Goal: Task Accomplishment & Management: Manage account settings

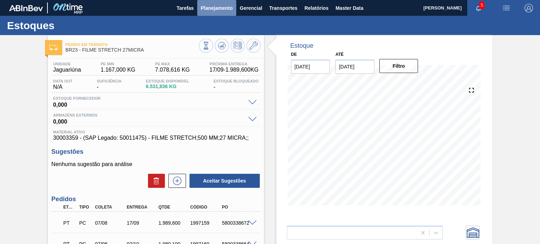
click at [219, 11] on span "Planejamento" at bounding box center [217, 8] width 32 height 8
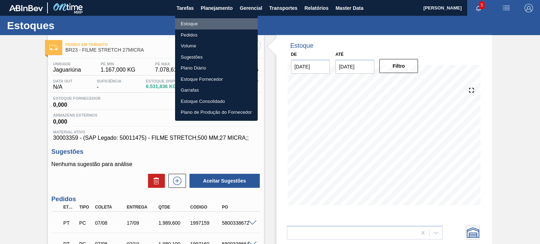
click at [203, 21] on li "Estoque" at bounding box center [216, 23] width 83 height 11
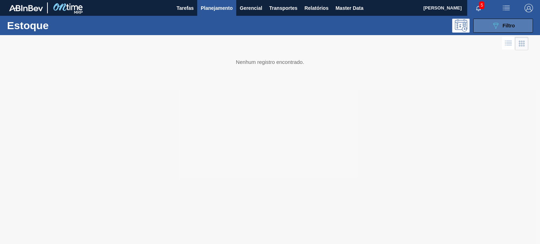
click at [498, 25] on icon "089F7B8B-B2A5-4AFE-B5C0-19BA573D28AC" at bounding box center [496, 25] width 8 height 8
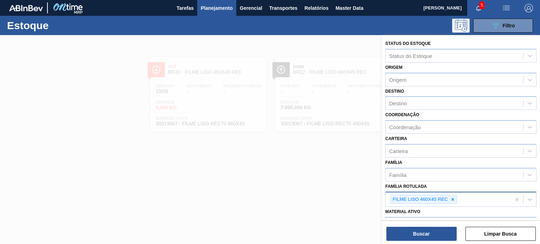
click at [453, 198] on icon at bounding box center [453, 199] width 2 height 2
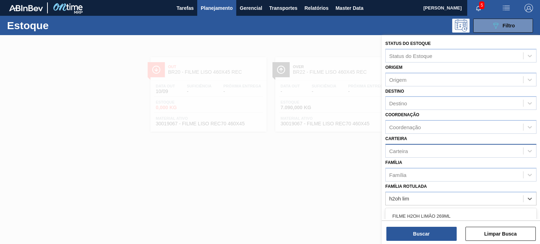
type Rotulada "h2oh lim"
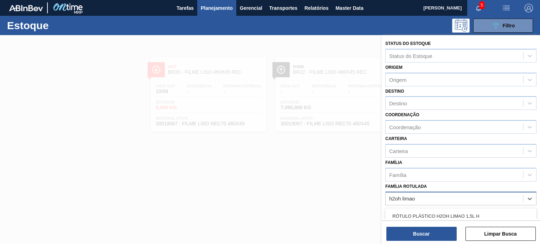
type Rotulada "h2oh limao"
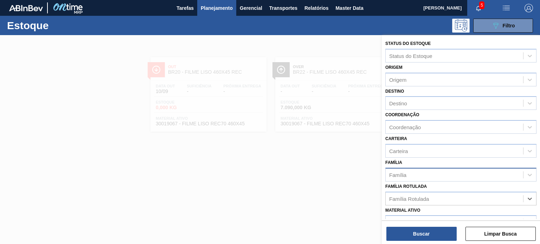
scroll to position [70, 0]
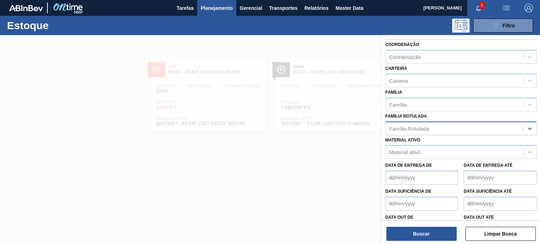
click at [438, 130] on div "Família Rotulada" at bounding box center [454, 128] width 137 height 10
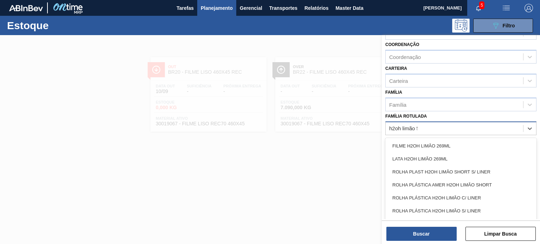
type Rotulada "h2oh limão 50"
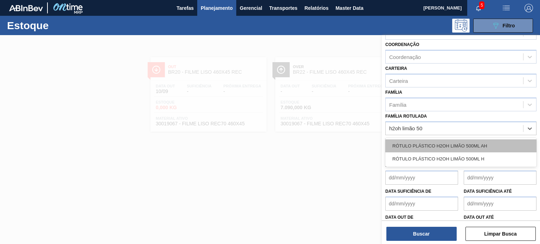
click at [437, 145] on div "RÓTULO PLÁSTICO H2OH LIMÃO 500ML AH" at bounding box center [460, 146] width 151 height 13
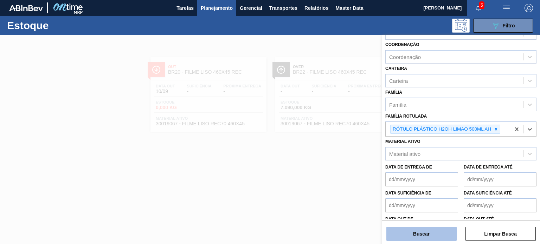
click at [431, 231] on button "Buscar" at bounding box center [421, 234] width 70 height 14
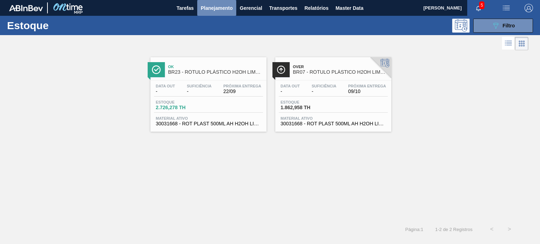
click at [223, 11] on span "Planejamento" at bounding box center [217, 8] width 32 height 8
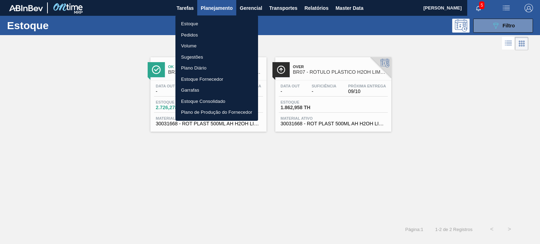
click at [199, 27] on li "Estoque" at bounding box center [216, 23] width 83 height 11
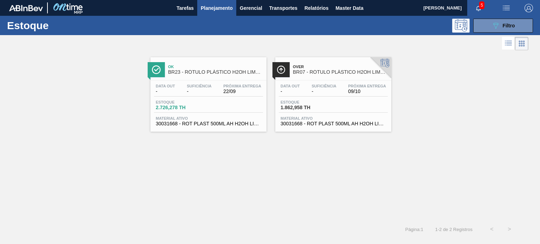
click at [203, 13] on button "Planejamento" at bounding box center [216, 8] width 39 height 16
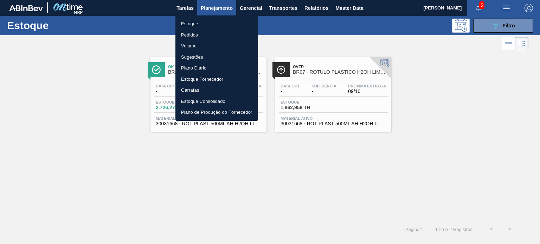
drag, startPoint x: 199, startPoint y: 36, endPoint x: 173, endPoint y: 3, distance: 42.6
click at [199, 36] on li "Pedidos" at bounding box center [216, 35] width 83 height 11
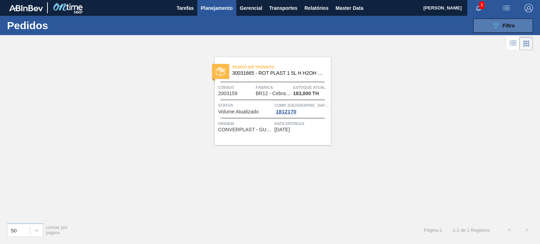
click at [515, 27] on button "089F7B8B-B2A5-4AFE-B5C0-19BA573D28AC Filtro" at bounding box center [503, 26] width 60 height 14
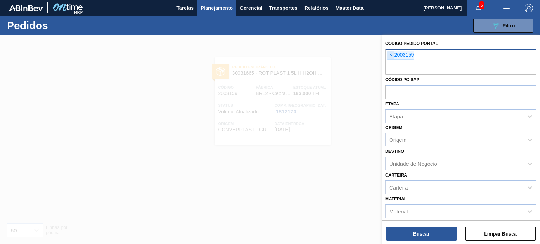
click at [393, 58] on span "×" at bounding box center [390, 55] width 7 height 8
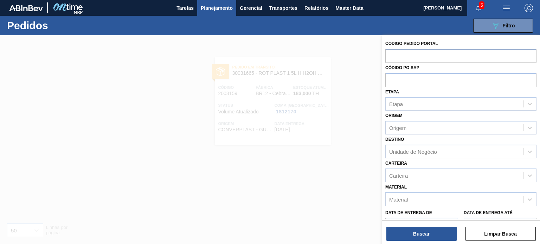
paste input "2023286"
type input "2023286"
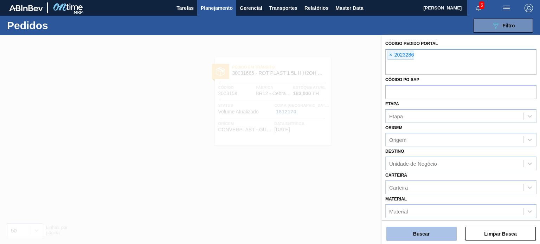
click at [436, 230] on button "Buscar" at bounding box center [421, 234] width 70 height 14
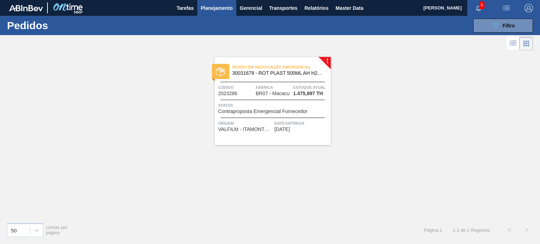
click at [492, 33] on div "089F7B8B-B2A5-4AFE-B5C0-19BA573D28AC Filtro Código Pedido Portal × 2023286 Códi…" at bounding box center [322, 25] width 429 height 21
drag, startPoint x: 491, startPoint y: 30, endPoint x: 463, endPoint y: 53, distance: 36.5
click at [491, 30] on button "089F7B8B-B2A5-4AFE-B5C0-19BA573D28AC Filtro" at bounding box center [503, 26] width 60 height 14
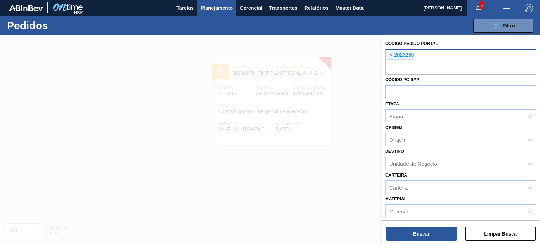
click at [393, 56] on span "×" at bounding box center [390, 55] width 7 height 8
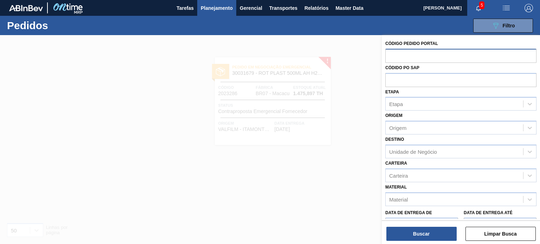
paste input "2023051"
type input "2023051"
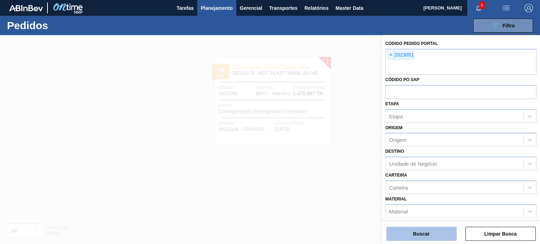
click at [440, 229] on button "Buscar" at bounding box center [421, 234] width 70 height 14
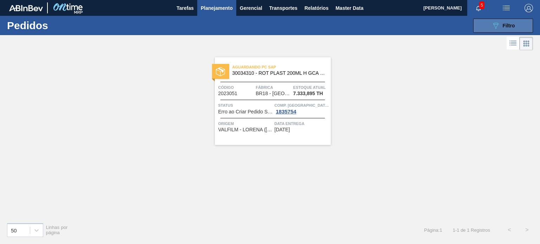
click at [485, 25] on button "089F7B8B-B2A5-4AFE-B5C0-19BA573D28AC Filtro" at bounding box center [503, 26] width 60 height 14
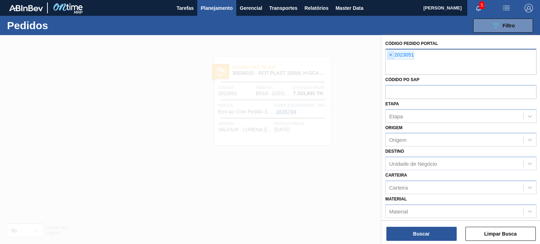
click at [388, 55] on span "×" at bounding box center [390, 55] width 7 height 8
paste input "2023499"
type input "2023499"
click at [435, 223] on div "Buscar Limpar Busca" at bounding box center [461, 231] width 158 height 20
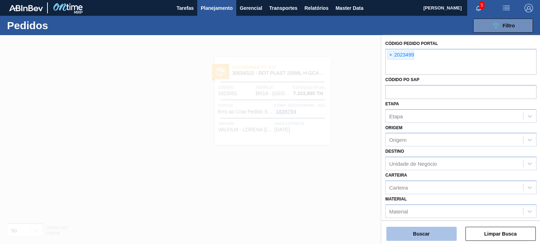
click at [436, 231] on button "Buscar" at bounding box center [421, 234] width 70 height 14
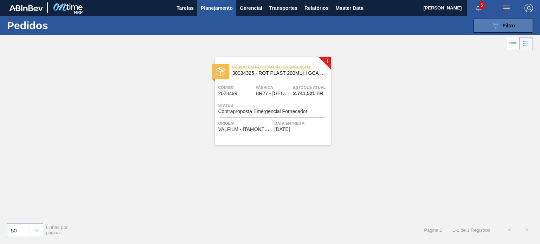
click at [480, 26] on button "089F7B8B-B2A5-4AFE-B5C0-19BA573D28AC Filtro" at bounding box center [503, 26] width 60 height 14
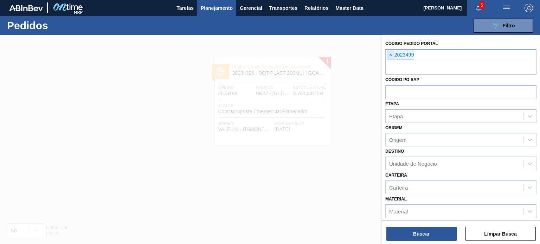
click at [390, 56] on span "×" at bounding box center [390, 55] width 7 height 8
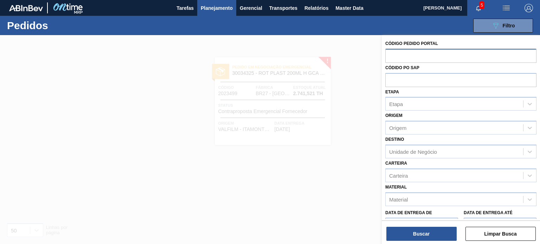
paste input "2023500"
type input "2023500"
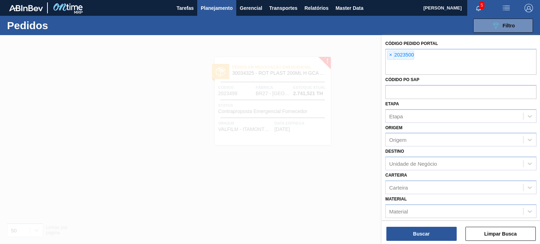
click at [436, 224] on div "Buscar Limpar Busca" at bounding box center [461, 231] width 158 height 20
click at [435, 230] on button "Buscar" at bounding box center [421, 234] width 70 height 14
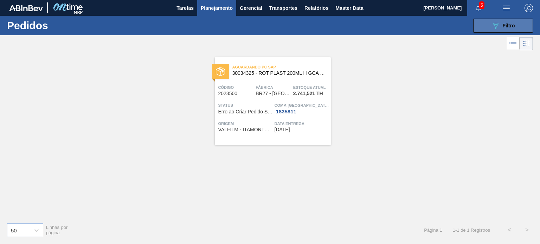
click at [501, 25] on div "089F7B8B-B2A5-4AFE-B5C0-19BA573D28AC Filtro" at bounding box center [504, 25] width 24 height 8
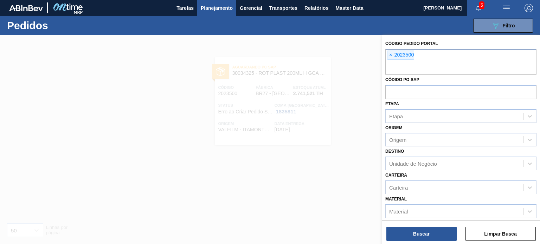
click at [394, 54] on div "× 2023500" at bounding box center [400, 55] width 27 height 9
click at [392, 54] on span "×" at bounding box center [390, 55] width 7 height 8
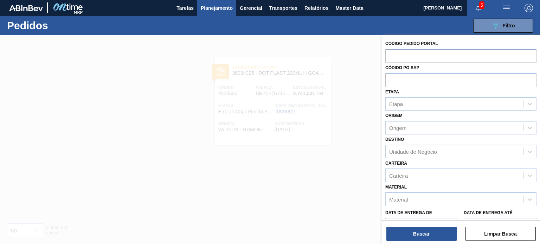
paste input "2023501"
type input "2023501"
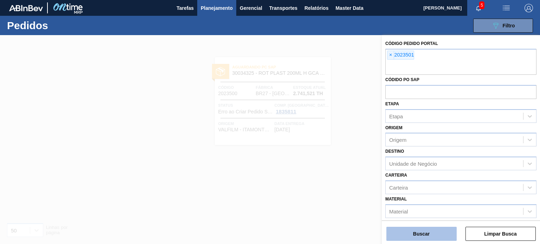
click at [431, 229] on button "Buscar" at bounding box center [421, 234] width 70 height 14
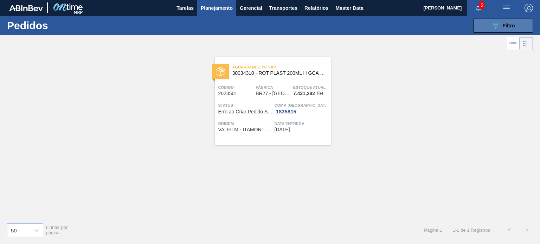
click at [499, 28] on icon "089F7B8B-B2A5-4AFE-B5C0-19BA573D28AC" at bounding box center [496, 25] width 8 height 8
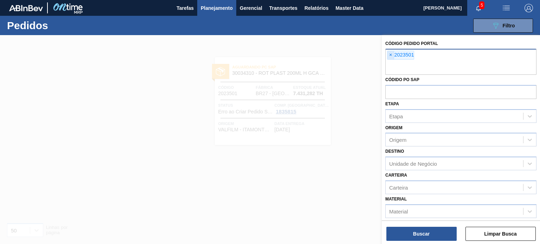
click at [388, 57] on span "×" at bounding box center [390, 55] width 7 height 8
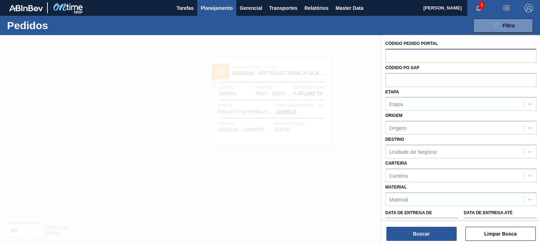
paste input "2023528"
type input "2023528"
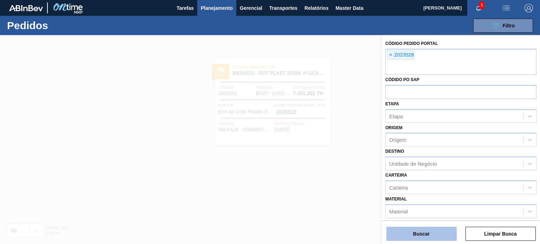
click at [428, 233] on button "Buscar" at bounding box center [421, 234] width 70 height 14
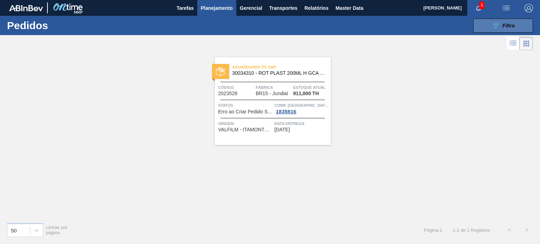
click at [519, 24] on button "089F7B8B-B2A5-4AFE-B5C0-19BA573D28AC Filtro" at bounding box center [503, 26] width 60 height 14
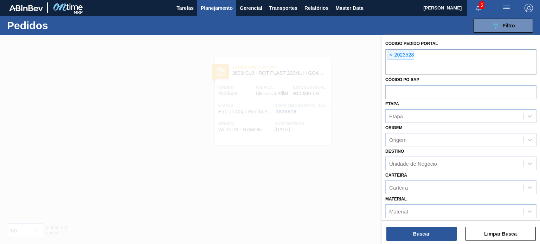
click at [387, 54] on div "× 2023528" at bounding box center [400, 55] width 27 height 9
click at [388, 54] on span "×" at bounding box center [390, 55] width 7 height 8
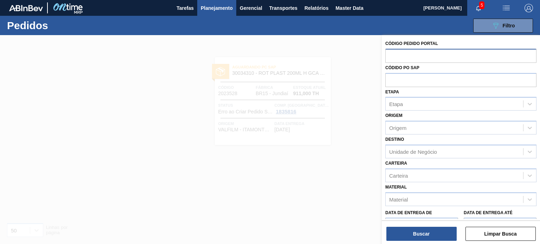
paste input "2023687"
type input "2023687"
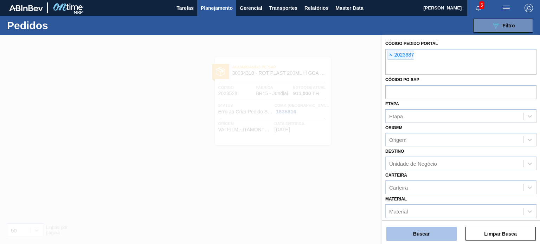
click at [430, 236] on button "Buscar" at bounding box center [421, 234] width 70 height 14
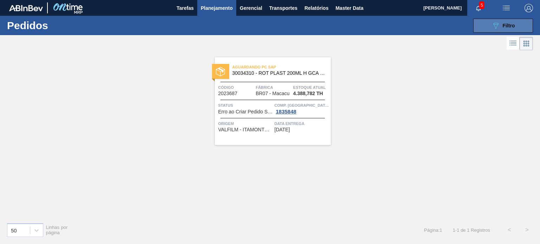
click at [508, 27] on span "Filtro" at bounding box center [509, 26] width 12 height 6
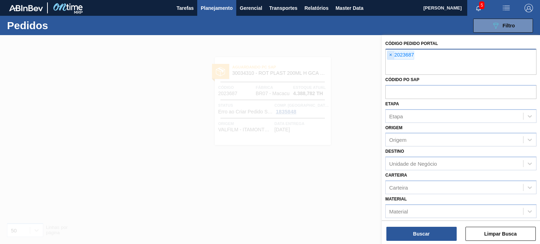
click at [391, 56] on span "×" at bounding box center [390, 55] width 7 height 8
paste input "2023688"
type input "2023688"
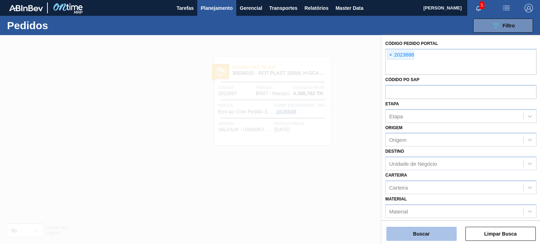
click at [431, 230] on button "Buscar" at bounding box center [421, 234] width 70 height 14
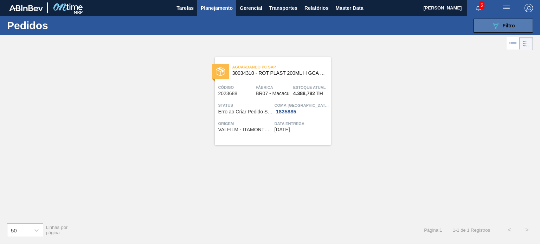
click at [513, 29] on div "089F7B8B-B2A5-4AFE-B5C0-19BA573D28AC Filtro" at bounding box center [504, 25] width 24 height 8
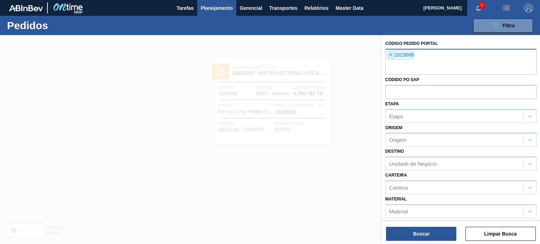
click at [393, 53] on span "×" at bounding box center [390, 55] width 7 height 8
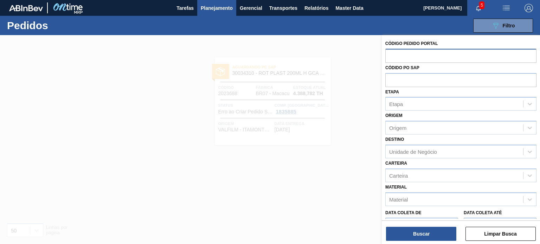
paste input "2024821"
type input "2024821"
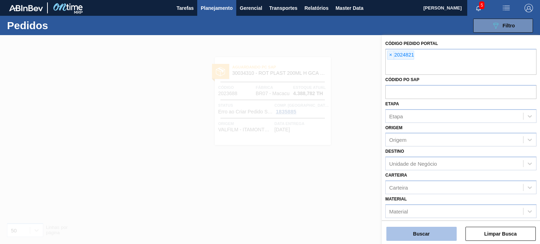
click at [412, 239] on button "Buscar" at bounding box center [421, 234] width 70 height 14
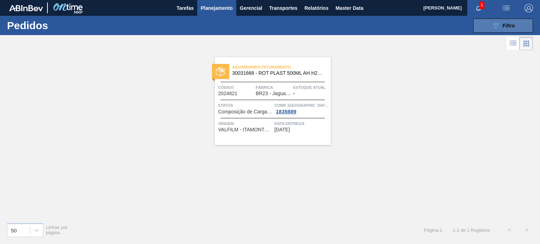
click at [487, 25] on button "089F7B8B-B2A5-4AFE-B5C0-19BA573D28AC Filtro" at bounding box center [503, 26] width 60 height 14
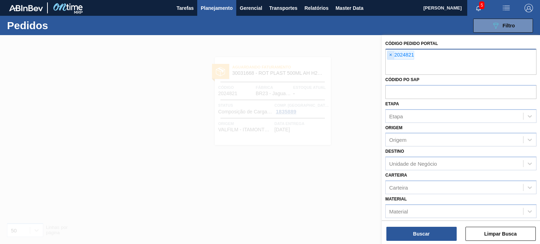
click at [388, 55] on span "×" at bounding box center [390, 55] width 7 height 8
paste input "2025639"
type input "2025639"
click at [435, 234] on button "Buscar" at bounding box center [421, 234] width 70 height 14
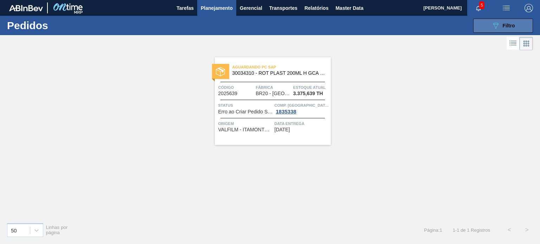
click at [476, 26] on button "089F7B8B-B2A5-4AFE-B5C0-19BA573D28AC Filtro" at bounding box center [503, 26] width 60 height 14
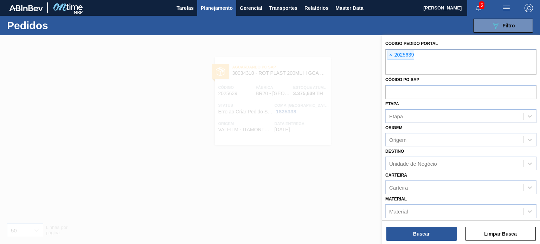
click at [387, 57] on span "×" at bounding box center [390, 55] width 7 height 8
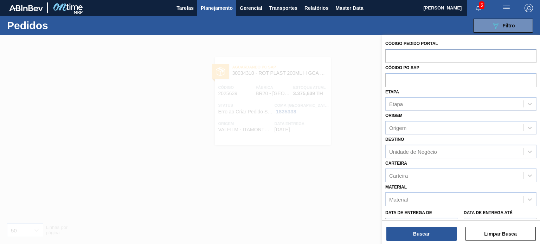
paste input "264096"
type input "264096"
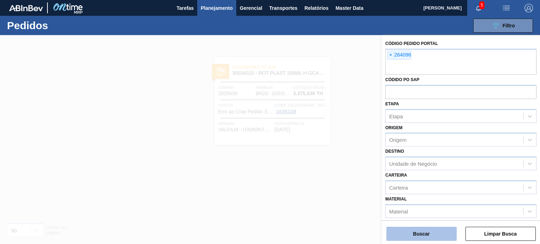
click at [418, 229] on button "Buscar" at bounding box center [421, 234] width 70 height 14
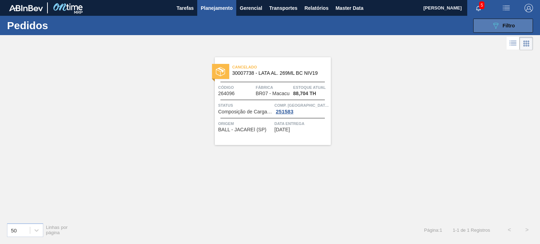
click at [503, 25] on span "Filtro" at bounding box center [509, 26] width 12 height 6
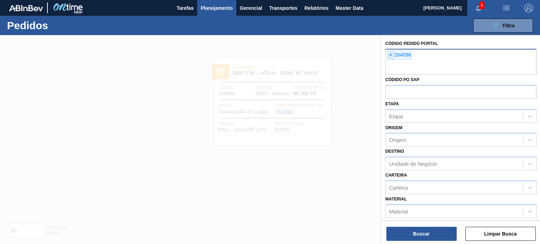
click at [394, 58] on span "×" at bounding box center [390, 55] width 7 height 8
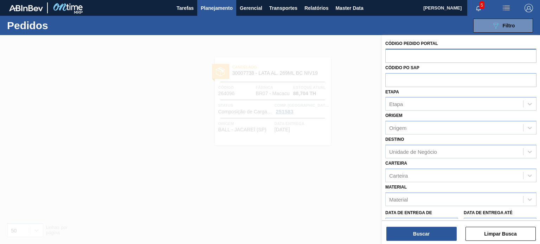
paste input "2002630"
type input "2002630"
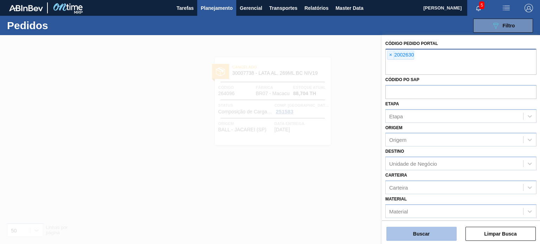
click at [436, 237] on button "Buscar" at bounding box center [421, 234] width 70 height 14
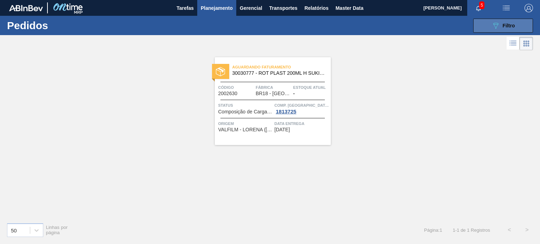
click at [496, 33] on div "089F7B8B-B2A5-4AFE-B5C0-19BA573D28AC Filtro Código Pedido Portal × 2002630 Códi…" at bounding box center [322, 25] width 429 height 21
drag, startPoint x: 496, startPoint y: 29, endPoint x: 492, endPoint y: 32, distance: 5.1
click at [496, 29] on icon "089F7B8B-B2A5-4AFE-B5C0-19BA573D28AC" at bounding box center [496, 25] width 8 height 8
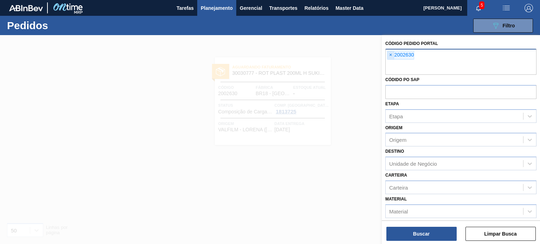
click at [391, 57] on span "×" at bounding box center [390, 55] width 7 height 8
paste input "2008212"
type input "2008212"
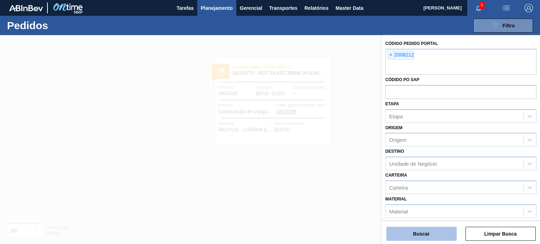
click at [433, 227] on button "Buscar" at bounding box center [421, 234] width 70 height 14
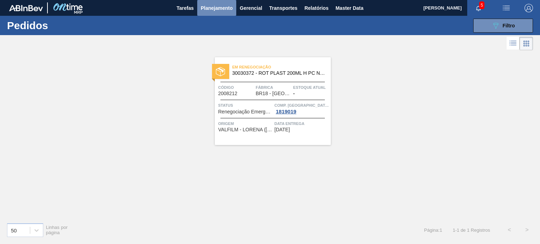
drag, startPoint x: 218, startPoint y: 10, endPoint x: 217, endPoint y: 18, distance: 7.5
click at [218, 11] on span "Planejamento" at bounding box center [217, 8] width 32 height 8
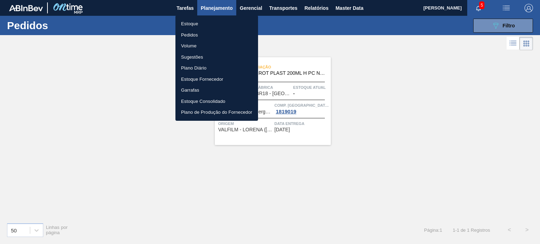
click at [214, 21] on li "Estoque" at bounding box center [216, 23] width 83 height 11
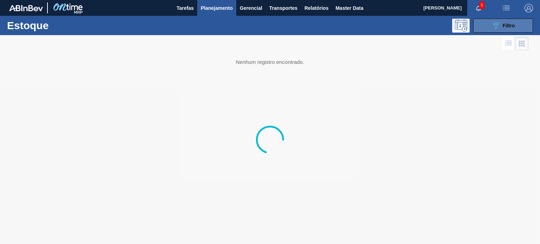
click at [496, 32] on button "089F7B8B-B2A5-4AFE-B5C0-19BA573D28AC Filtro" at bounding box center [503, 26] width 60 height 14
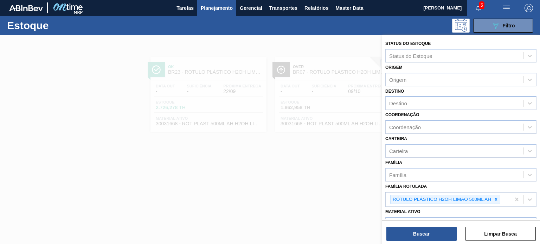
click at [495, 205] on div "RÓTULO PLÁSTICO H2OH LIMÃO 500ML AH" at bounding box center [448, 200] width 125 height 14
click at [495, 202] on div at bounding box center [496, 199] width 8 height 9
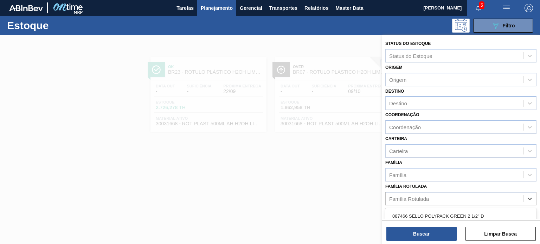
paste Rotulada "RÓTULO PLÁSTICO SUKITA 200ML H"
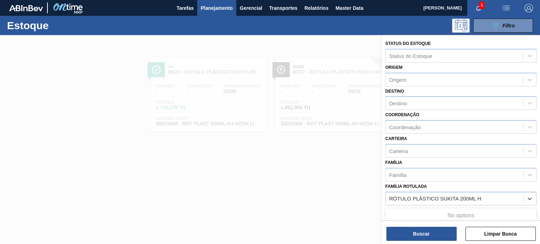
click at [470, 211] on div "No options" at bounding box center [460, 216] width 151 height 12
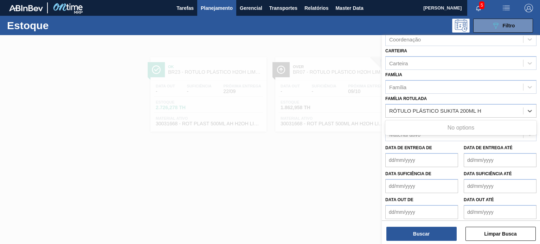
scroll to position [90, 0]
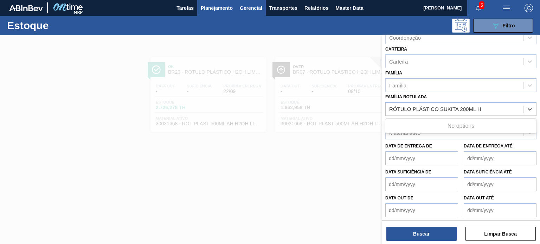
type Rotulada "RÓTULO PLÁSTICO SUKITA 200ML H"
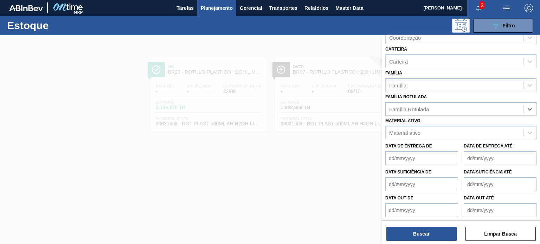
paste Rotulada "RÓTULO PLÁSTICO SUKITA 200ML H"
type Rotulada "sukita 200"
click at [447, 130] on div "RÓTULO PLÁSTICO SUKITA 200ML H" at bounding box center [460, 126] width 151 height 13
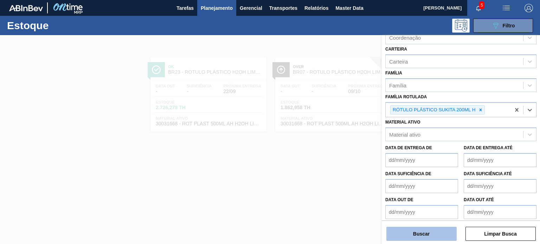
click at [449, 238] on button "Buscar" at bounding box center [421, 234] width 70 height 14
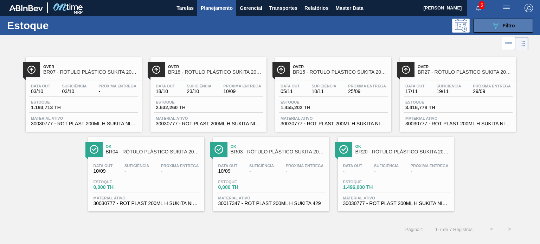
click at [527, 24] on button "089F7B8B-B2A5-4AFE-B5C0-19BA573D28AC Filtro" at bounding box center [503, 26] width 60 height 14
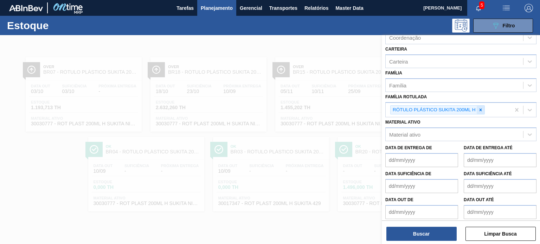
click at [477, 106] on div at bounding box center [481, 110] width 8 height 9
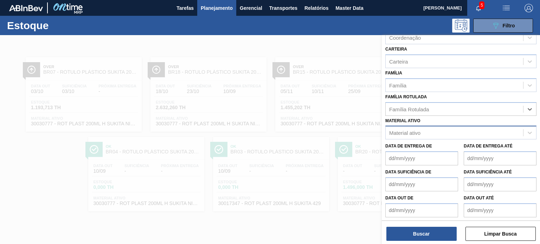
paste Rotulada "RÓTULO PLÁSTICO PC 1L H"
type Rotulada "RÓTULO PLÁSTICO PC 1L H"
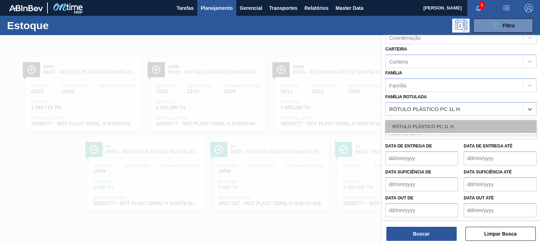
click at [447, 129] on div "RÓTULO PLÁSTICO PC 1L H" at bounding box center [460, 126] width 151 height 13
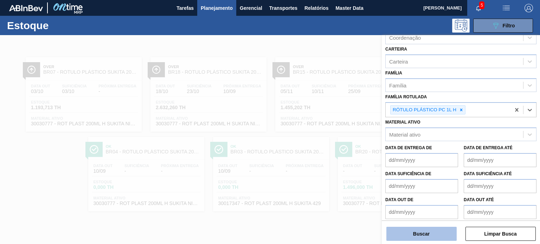
click at [438, 239] on button "Buscar" at bounding box center [421, 234] width 70 height 14
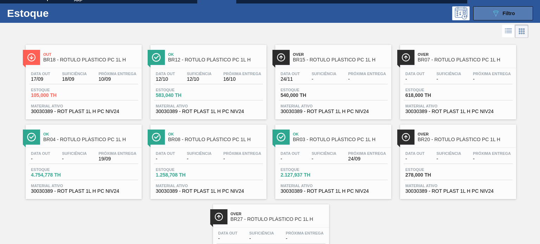
scroll to position [0, 0]
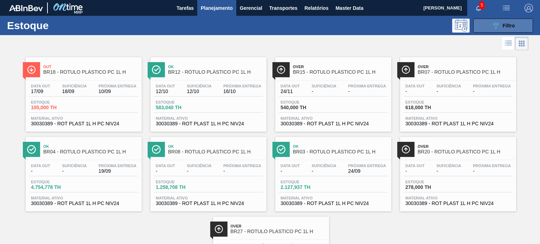
click at [487, 25] on button "089F7B8B-B2A5-4AFE-B5C0-19BA573D28AC Filtro" at bounding box center [503, 26] width 60 height 14
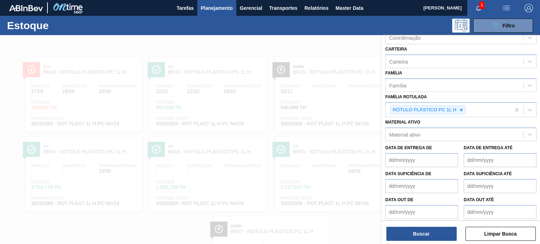
click at [461, 110] on icon at bounding box center [461, 110] width 5 height 5
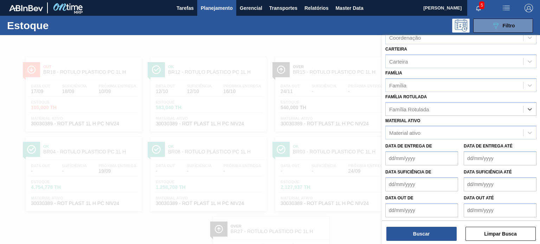
paste Rotulada "RÓTULO PLÁSTICO SODA 200ML H"
type Rotulada "RÓTULO PLÁSTICO SODA 200ML H"
click at [450, 124] on div "RÓTULO PLÁSTICO SODA 200ML H" at bounding box center [460, 126] width 151 height 13
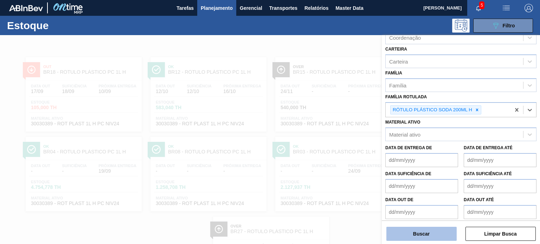
click at [437, 234] on button "Buscar" at bounding box center [421, 234] width 70 height 14
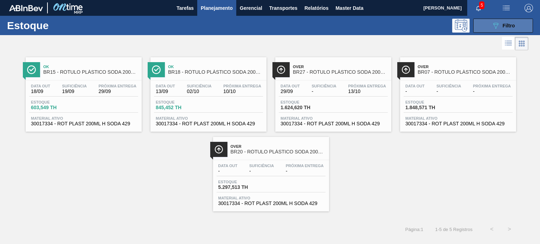
click at [478, 24] on button "089F7B8B-B2A5-4AFE-B5C0-19BA573D28AC Filtro" at bounding box center [503, 26] width 60 height 14
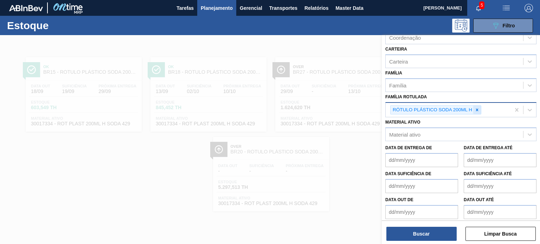
click at [475, 108] on icon at bounding box center [477, 110] width 5 height 5
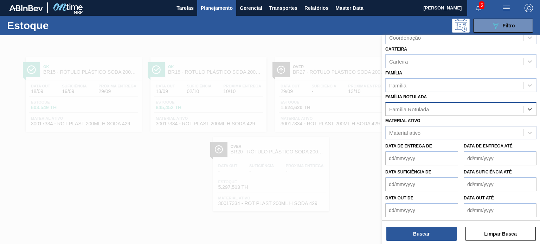
paste Rotulada "RÓTULO PLÁSTICO SUKITA UVA MISTA 200ML H"
type Rotulada "RÓTULO PLÁSTICO SUKITA UVA MISTA 200ML H"
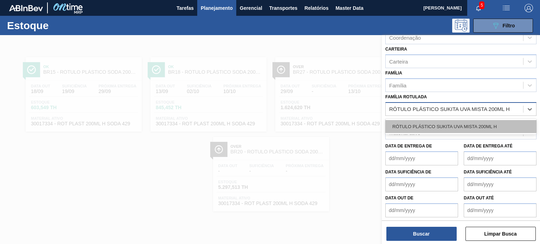
click at [447, 127] on div "RÓTULO PLÁSTICO SUKITA UVA MISTA 200ML H" at bounding box center [460, 126] width 151 height 13
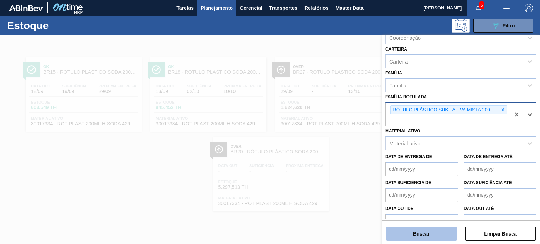
click at [438, 234] on button "Buscar" at bounding box center [421, 234] width 70 height 14
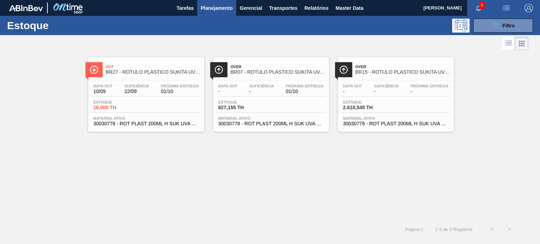
drag, startPoint x: 128, startPoint y: 91, endPoint x: 49, endPoint y: 52, distance: 88.2
click at [35, 82] on div "Out BR27 - RÓTULO PLÁSTICO SUKITA UVA MISTA 200ML H Data out 10/09 Suficiência …" at bounding box center [270, 92] width 540 height 80
click at [495, 33] on div "Estoque 089F7B8B-B2A5-4AFE-B5C0-19BA573D28AC Filtro" at bounding box center [270, 25] width 540 height 19
click at [495, 31] on button "089F7B8B-B2A5-4AFE-B5C0-19BA573D28AC Filtro" at bounding box center [503, 26] width 60 height 14
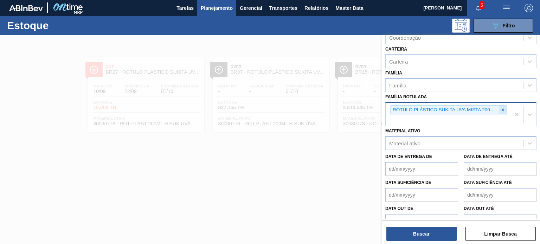
click at [502, 111] on icon at bounding box center [502, 110] width 5 height 5
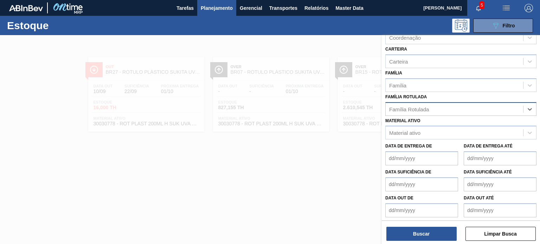
paste Rotulada "RÓTULO PLÁSTICO SUKITA 1L H"
type Rotulada "RÓTULO PLÁSTICO SUKITA 1L H"
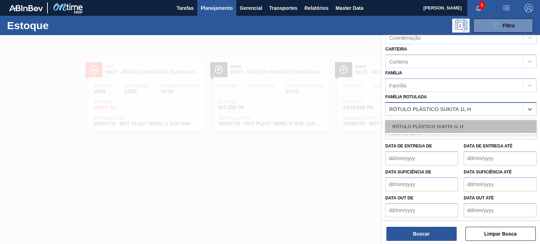
click at [445, 129] on div "RÓTULO PLÁSTICO SUKITA 1L H" at bounding box center [460, 126] width 151 height 13
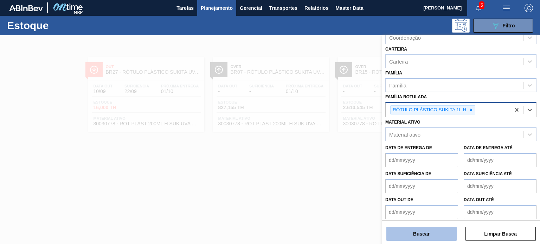
click at [429, 236] on button "Buscar" at bounding box center [421, 234] width 70 height 14
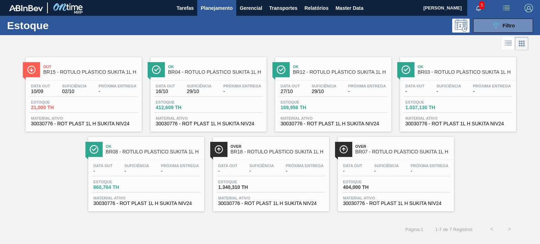
click at [372, 155] on div "Over BR07 - RÓTULO PLÁSTICO SUKITA 1L H" at bounding box center [402, 150] width 95 height 16
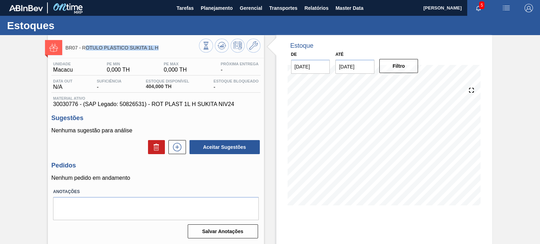
drag, startPoint x: 159, startPoint y: 49, endPoint x: 84, endPoint y: 49, distance: 75.2
click at [84, 49] on span "BR07 - RÓTULO PLÁSTICO SUKITA 1L H" at bounding box center [131, 47] width 133 height 5
click at [83, 46] on span "BR07 - RÓTULO PLÁSTICO SUKITA 1L H" at bounding box center [131, 47] width 133 height 5
drag, startPoint x: 82, startPoint y: 46, endPoint x: 162, endPoint y: 50, distance: 80.6
click at [162, 50] on span "BR07 - RÓTULO PLÁSTICO SUKITA 1L H" at bounding box center [131, 47] width 133 height 5
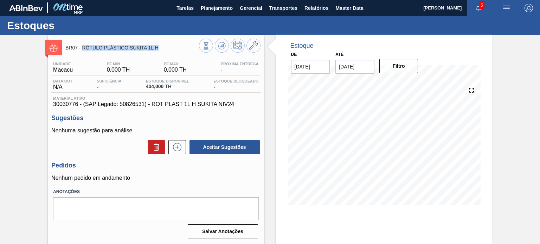
copy span "RÓTULO PLÁSTICO SUKITA 1L H"
click at [159, 86] on span "404,000 TH" at bounding box center [167, 86] width 43 height 5
copy span "404,000"
click at [67, 103] on span "30030776 - (SAP Legado: 50826531) - ROT PLAST 1L H SUKITA NIV24" at bounding box center [155, 104] width 205 height 6
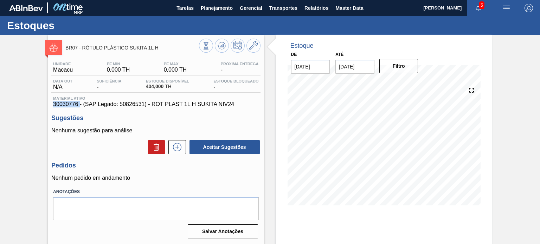
click at [67, 103] on span "30030776 - (SAP Legado: 50826531) - ROT PLAST 1L H SUKITA NIV24" at bounding box center [155, 104] width 205 height 6
copy span "30030776"
click at [204, 13] on button "Planejamento" at bounding box center [216, 8] width 39 height 16
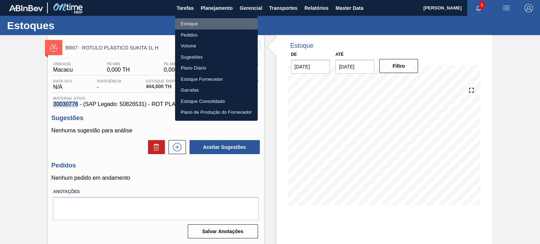
click at [197, 28] on li "Estoque" at bounding box center [216, 23] width 83 height 11
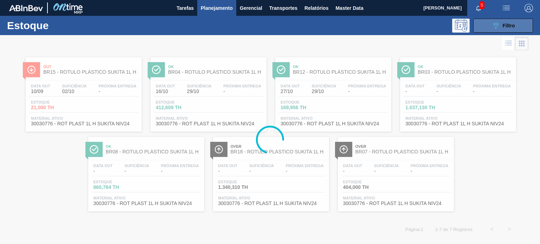
click at [495, 24] on icon "089F7B8B-B2A5-4AFE-B5C0-19BA573D28AC" at bounding box center [496, 25] width 8 height 8
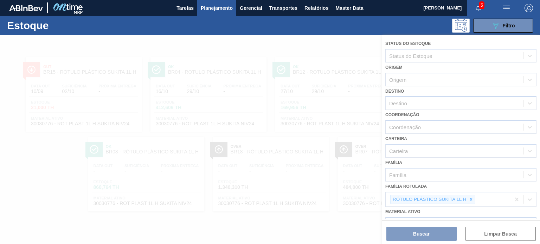
click at [473, 197] on div at bounding box center [270, 139] width 540 height 209
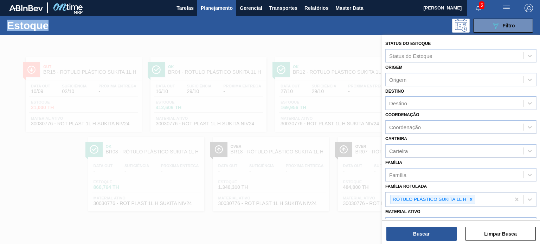
click at [472, 197] on icon at bounding box center [471, 199] width 5 height 5
click at [473, 197] on icon at bounding box center [471, 199] width 5 height 5
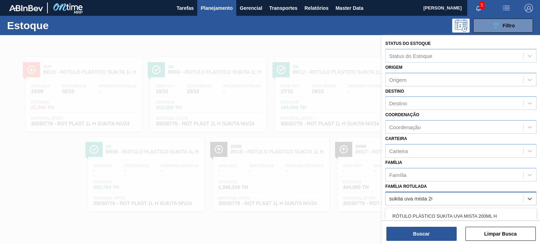
type Rotulada "sukita uva mista 200"
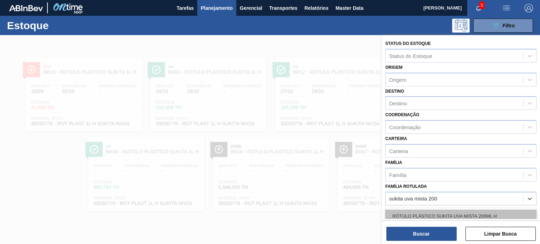
click at [473, 211] on div "RÓTULO PLÁSTICO SUKITA UVA MISTA 200ML H" at bounding box center [460, 216] width 151 height 13
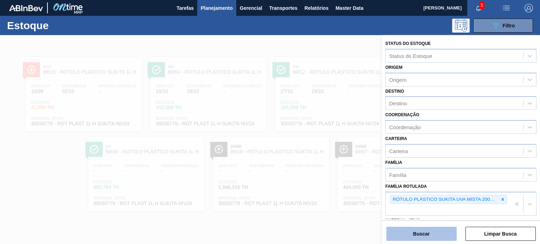
click at [435, 234] on button "Buscar" at bounding box center [421, 234] width 70 height 14
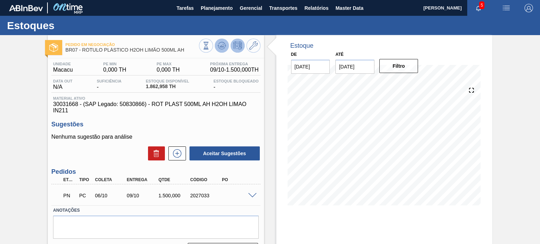
click at [219, 45] on icon at bounding box center [222, 45] width 8 height 8
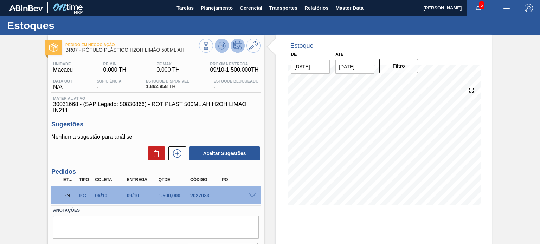
click at [221, 43] on icon at bounding box center [222, 45] width 8 height 8
click at [214, 57] on div "Pedido em Negociação BR07 - RÓTULO PLÁSTICO H2OH LIMÃO 500ML AH Unidade Macacu …" at bounding box center [156, 168] width 216 height 267
click at [201, 195] on div "2027033" at bounding box center [205, 196] width 35 height 6
click at [202, 195] on div "2027033" at bounding box center [205, 196] width 35 height 6
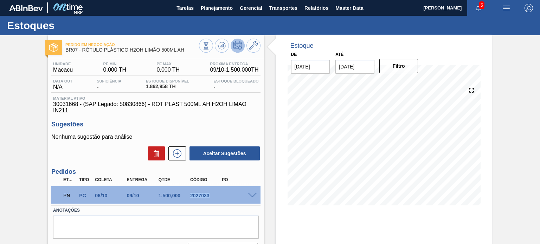
copy div "2027033"
drag, startPoint x: 167, startPoint y: 51, endPoint x: 83, endPoint y: 50, distance: 84.0
click at [83, 50] on span "BR07 - RÓTULO PLÁSTICO H2OH LIMÃO 500ML AH" at bounding box center [131, 49] width 133 height 5
copy span "RÓTULO PLÁSTICO H2OH LIMÃO 500ML AH"
click at [196, 194] on div "2027033" at bounding box center [205, 196] width 35 height 6
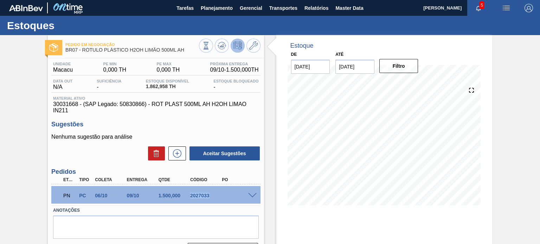
click at [196, 193] on div "2027033" at bounding box center [205, 196] width 35 height 6
copy div "2027033"
click at [255, 197] on span at bounding box center [252, 195] width 8 height 5
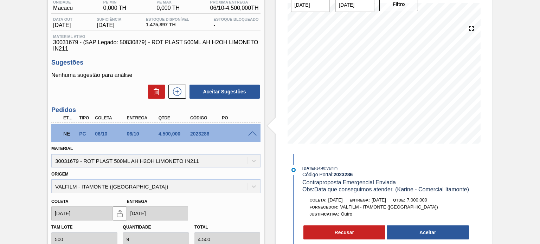
scroll to position [141, 0]
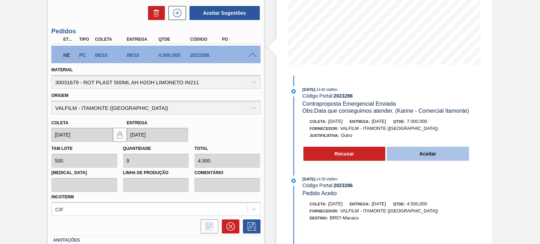
click at [420, 161] on button "Aceitar" at bounding box center [428, 154] width 82 height 14
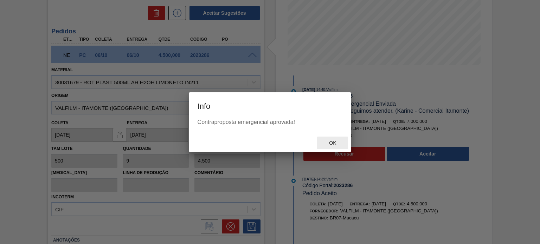
click at [326, 140] on div "Ok" at bounding box center [332, 143] width 31 height 13
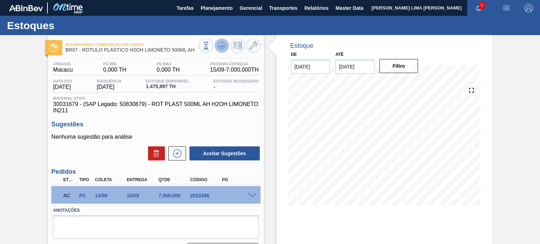
click at [222, 46] on icon at bounding box center [221, 45] width 5 height 3
click at [251, 197] on span at bounding box center [252, 195] width 8 height 5
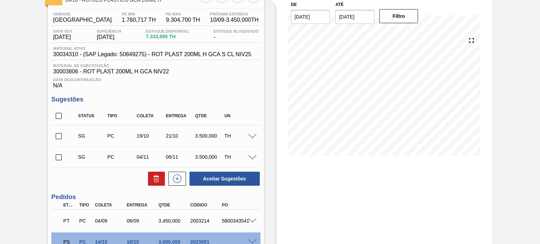
scroll to position [105, 0]
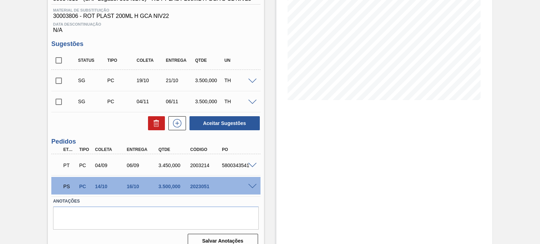
click at [255, 190] on div "PS PC 14/10 16/10 3.500,000 2023051" at bounding box center [155, 186] width 209 height 18
click at [250, 187] on span at bounding box center [252, 186] width 8 height 5
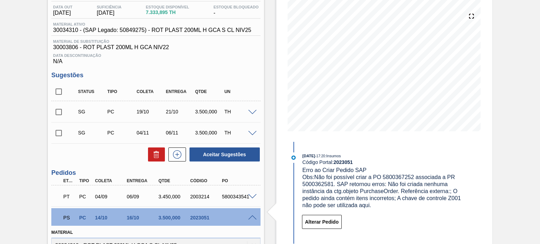
scroll to position [0, 0]
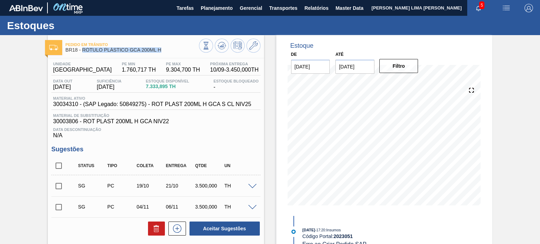
drag, startPoint x: 162, startPoint y: 50, endPoint x: 82, endPoint y: 53, distance: 80.2
click at [82, 53] on div "Pedido em Trânsito BR18 - RÓTULO PLÁSTICO GCA 200ML H" at bounding box center [131, 48] width 133 height 16
copy span "RÓTULO PLÁSTICO GCA 200ML H"
click at [165, 104] on span "30034310 - (SAP Legado: 50849275) - ROT PLAST 200ML H GCA S CL NIV25" at bounding box center [152, 104] width 198 height 6
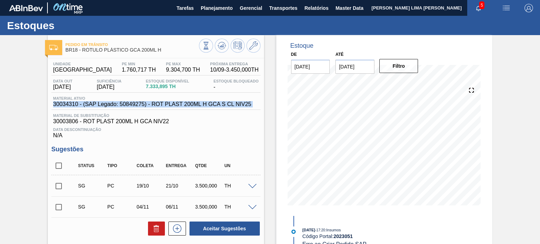
click at [165, 104] on span "30034310 - (SAP Legado: 50849275) - ROT PLAST 200ML H GCA S CL NIV25" at bounding box center [152, 104] width 198 height 6
copy span "30034310 - (SAP Legado: 50849275) - ROT PLAST 200ML H GCA S CL NIV25"
click at [73, 106] on span "30034310 - (SAP Legado: 50849275) - ROT PLAST 200ML H GCA S CL NIV25" at bounding box center [152, 104] width 198 height 6
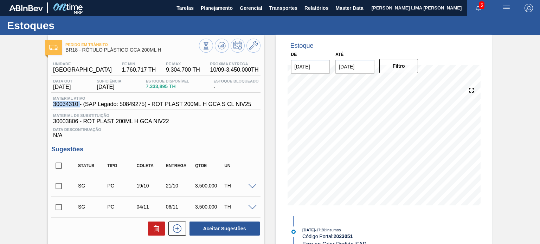
click at [73, 106] on span "30034310 - (SAP Legado: 50849275) - ROT PLAST 200ML H GCA S CL NIV25" at bounding box center [152, 104] width 198 height 6
click at [250, 45] on icon at bounding box center [253, 45] width 8 height 8
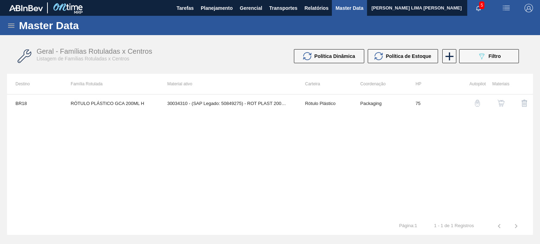
click at [498, 102] on img "button" at bounding box center [501, 103] width 7 height 7
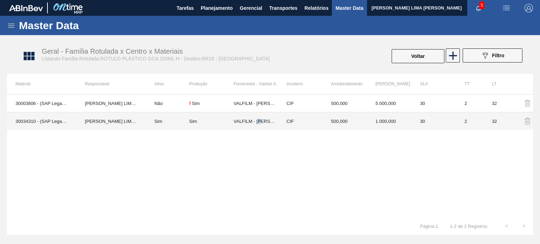
click at [261, 119] on td "VALFILM - LORENA (SP)" at bounding box center [256, 122] width 45 height 18
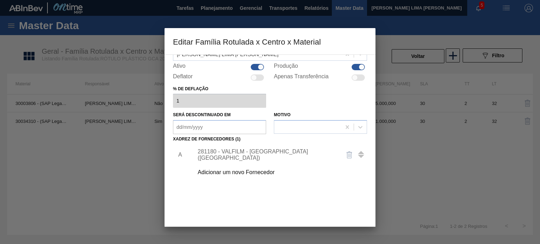
scroll to position [72, 0]
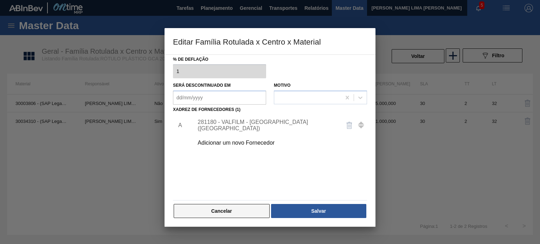
click at [231, 210] on button "Cancelar" at bounding box center [222, 211] width 96 height 14
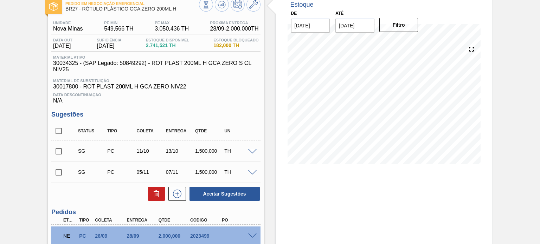
scroll to position [105, 0]
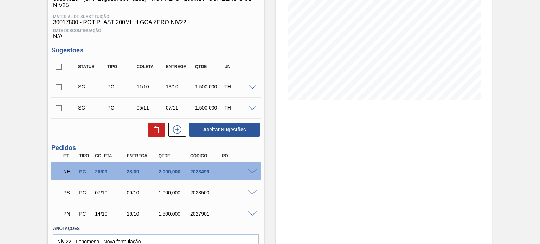
click at [250, 173] on span at bounding box center [252, 171] width 8 height 5
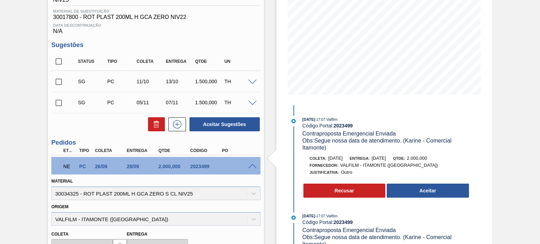
scroll to position [141, 0]
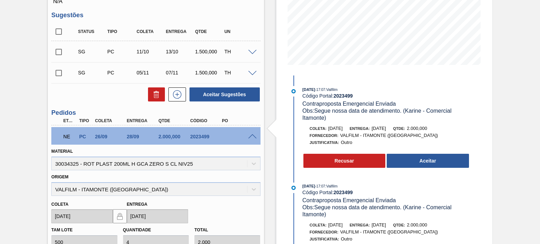
click at [199, 137] on div "2023499" at bounding box center [205, 137] width 35 height 6
copy div "2023499"
click at [347, 164] on button "Recusar" at bounding box center [344, 161] width 82 height 14
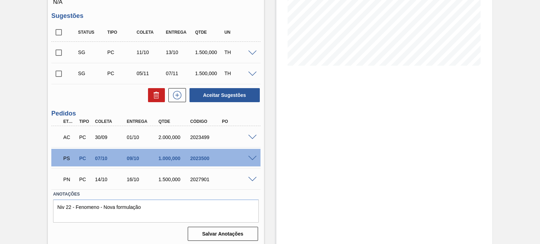
scroll to position [141, 0]
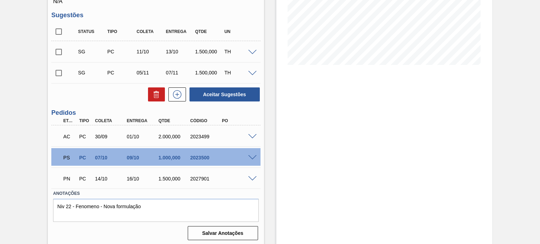
click at [252, 159] on span at bounding box center [252, 157] width 8 height 5
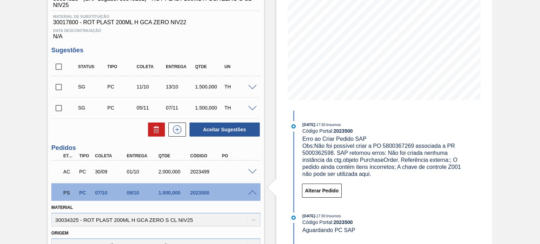
scroll to position [70, 0]
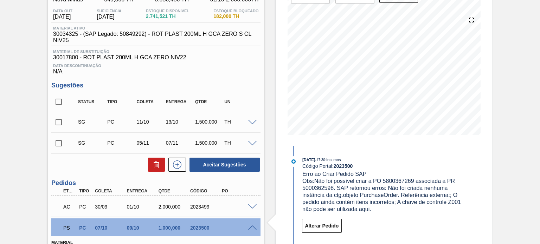
click at [255, 204] on div at bounding box center [253, 206] width 14 height 5
click at [249, 205] on span at bounding box center [252, 207] width 8 height 5
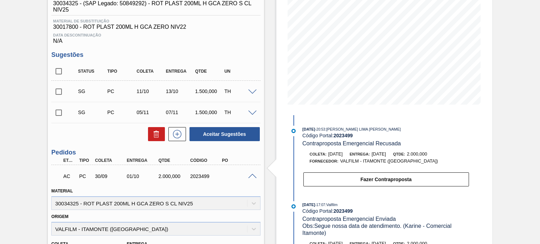
scroll to position [176, 0]
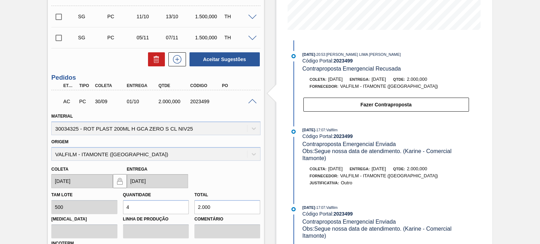
click at [251, 104] on div "AC PC 30/09 01/10 2.000,000 2023499" at bounding box center [155, 101] width 209 height 18
click at [251, 102] on span at bounding box center [252, 101] width 8 height 5
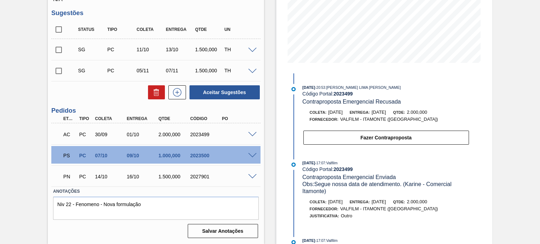
scroll to position [143, 0]
click at [250, 155] on span at bounding box center [252, 155] width 8 height 5
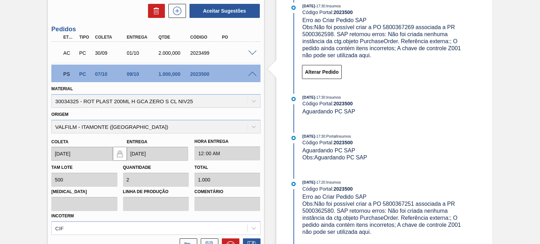
scroll to position [313, 0]
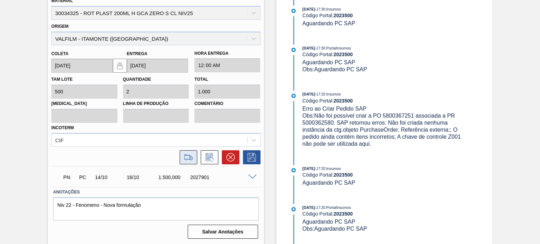
click at [185, 154] on icon at bounding box center [188, 157] width 11 height 8
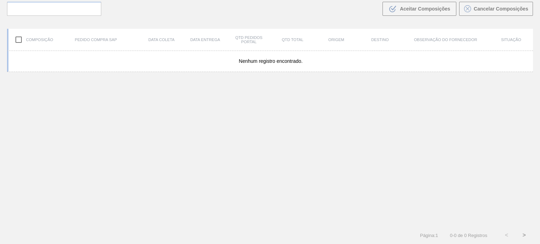
scroll to position [51, 0]
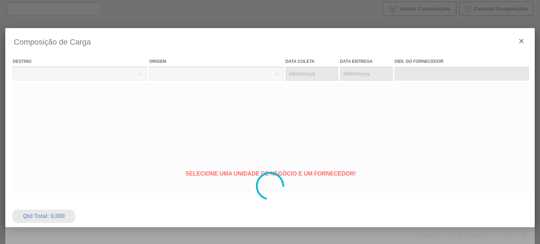
type coleta "07/10/2025"
type entrega "09/10/2025"
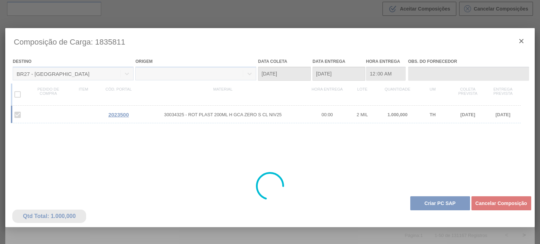
click at [424, 199] on div at bounding box center [269, 186] width 529 height 316
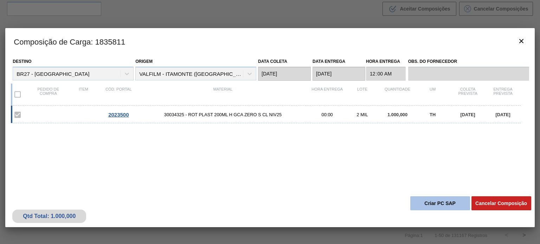
click at [425, 199] on button "Criar PC SAP" at bounding box center [440, 204] width 60 height 14
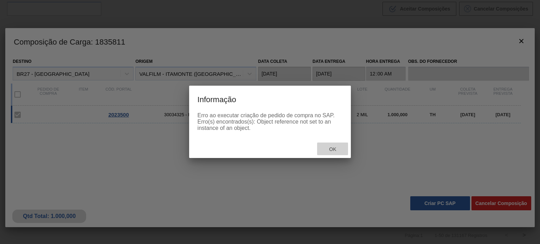
click at [322, 149] on div "Ok" at bounding box center [332, 149] width 31 height 13
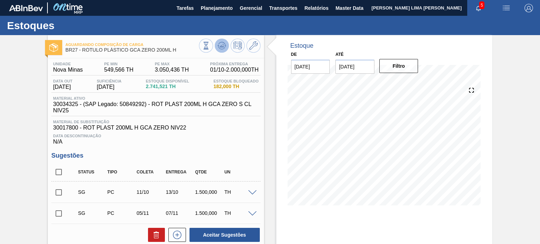
click at [225, 48] on icon at bounding box center [222, 45] width 8 height 8
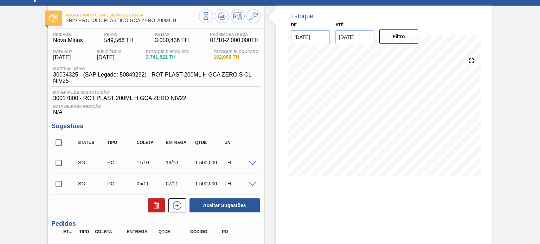
scroll to position [141, 0]
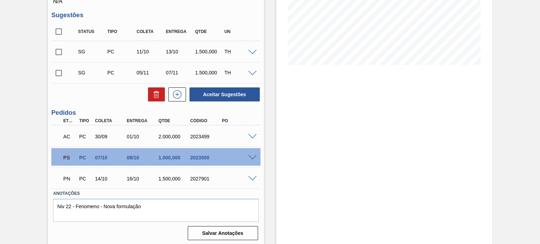
click at [250, 137] on span at bounding box center [252, 136] width 8 height 5
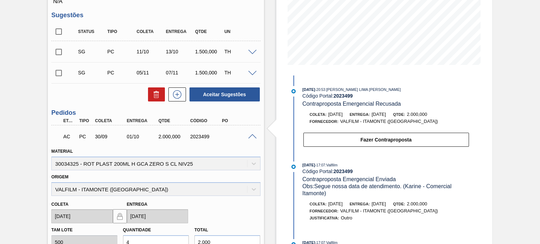
click at [248, 136] on span at bounding box center [252, 136] width 8 height 5
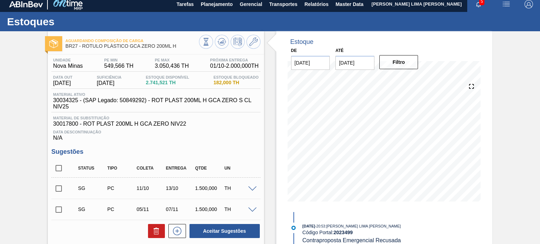
scroll to position [0, 0]
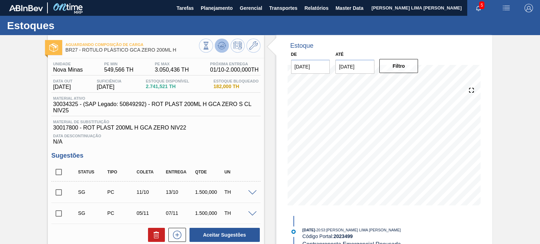
click at [218, 44] on icon at bounding box center [222, 45] width 8 height 8
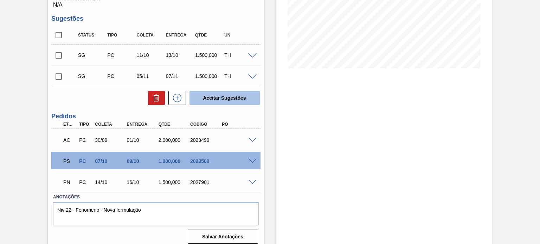
scroll to position [141, 0]
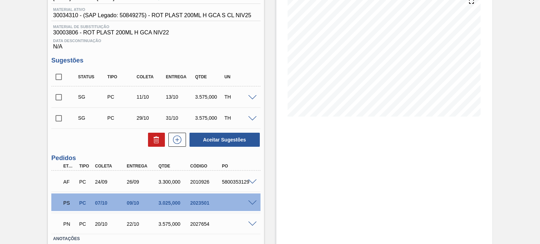
scroll to position [101, 0]
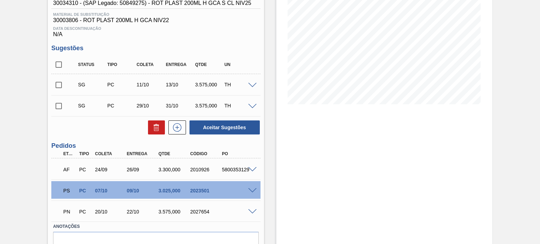
click at [167, 211] on div "3.575,000" at bounding box center [174, 212] width 35 height 6
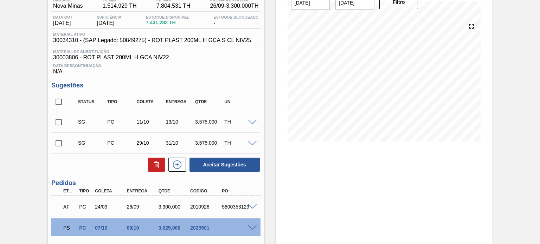
scroll to position [31, 0]
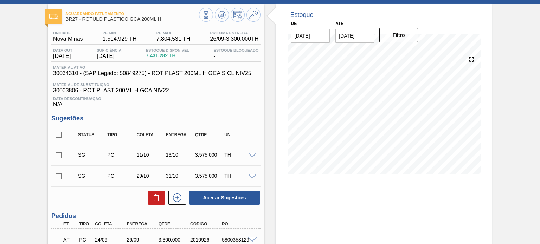
click at [161, 179] on div "31/10" at bounding box center [175, 176] width 29 height 6
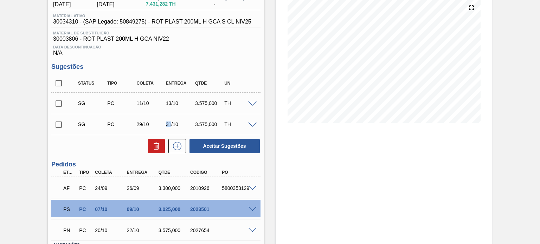
scroll to position [136, 0]
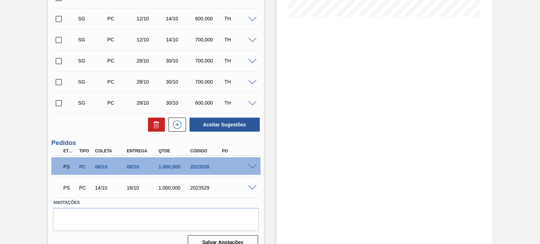
scroll to position [200, 0]
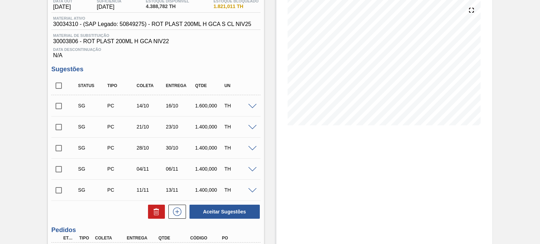
scroll to position [221, 0]
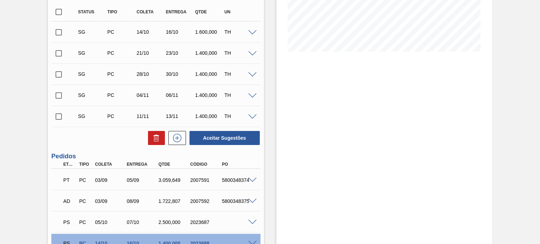
scroll to position [221, 0]
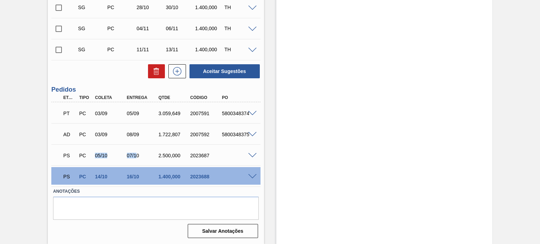
drag, startPoint x: 85, startPoint y: 157, endPoint x: 162, endPoint y: 158, distance: 76.7
click at [160, 156] on div "PS PC 05/10 07/10 2.500,000 2023687" at bounding box center [154, 155] width 190 height 14
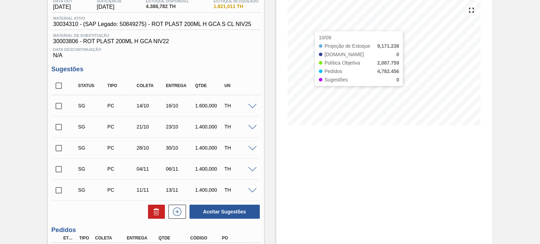
scroll to position [80, 0]
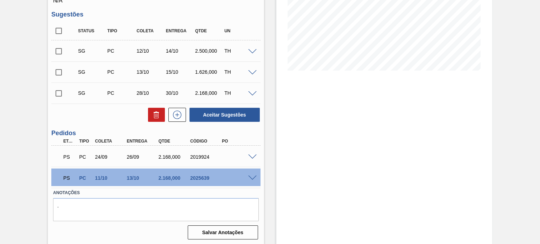
scroll to position [136, 0]
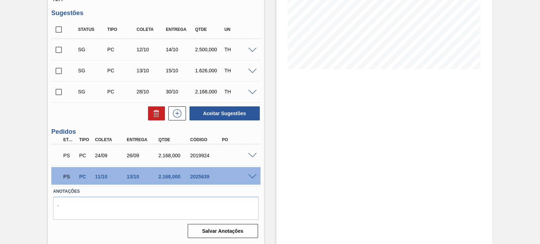
click at [141, 156] on div "26/09" at bounding box center [142, 156] width 35 height 6
click at [135, 155] on div "26/09" at bounding box center [142, 156] width 35 height 6
click at [252, 154] on span at bounding box center [252, 155] width 8 height 5
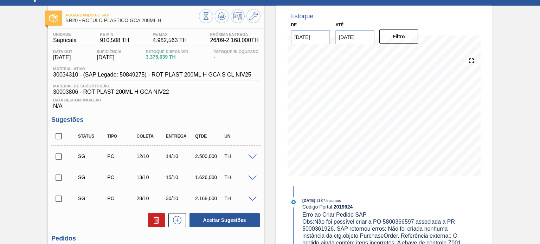
scroll to position [0, 0]
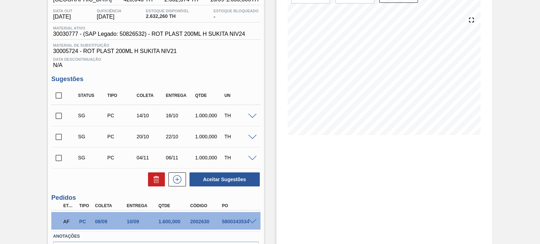
scroll to position [35, 0]
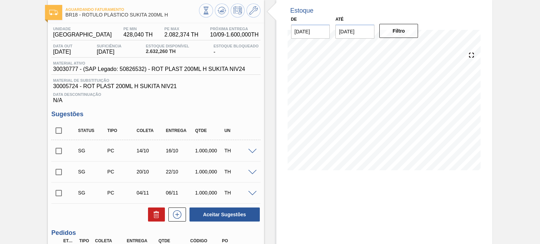
drag, startPoint x: 187, startPoint y: 79, endPoint x: 187, endPoint y: 84, distance: 4.9
click at [187, 79] on span "Material de Substituição" at bounding box center [155, 80] width 205 height 4
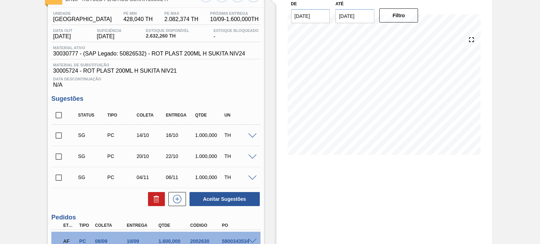
scroll to position [10, 0]
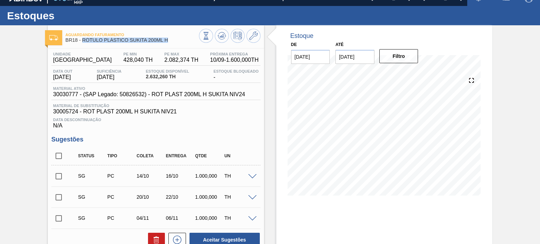
drag, startPoint x: 159, startPoint y: 38, endPoint x: 86, endPoint y: 38, distance: 72.8
click at [82, 44] on div "Aguardando Faturamento BR18 - RÓTULO PLÁSTICO SUKITA 200ML H" at bounding box center [131, 38] width 133 height 16
copy span "RÓTULO PLÁSTICO SUKITA 200ML H"
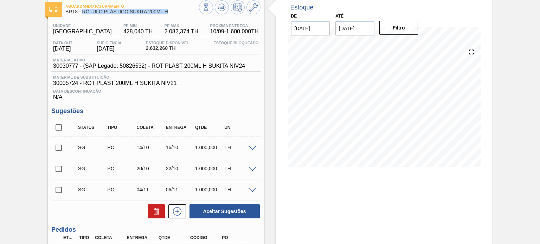
scroll to position [0, 0]
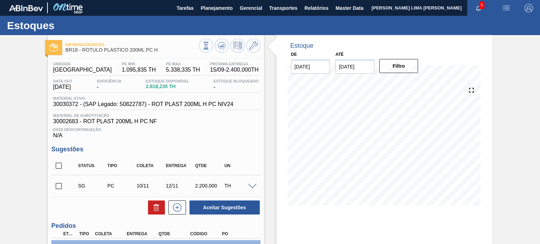
scroll to position [70, 0]
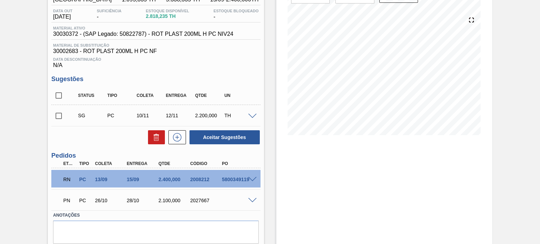
click at [252, 178] on span at bounding box center [252, 179] width 8 height 5
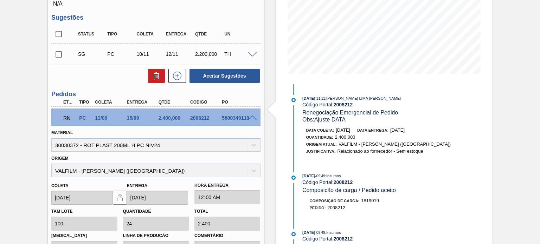
scroll to position [176, 0]
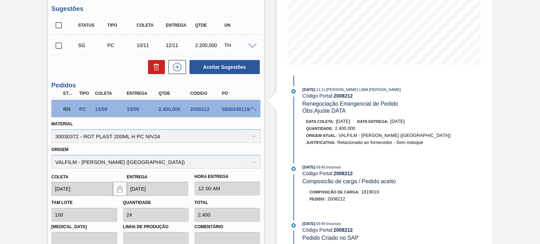
click at [250, 107] on span at bounding box center [252, 109] width 8 height 5
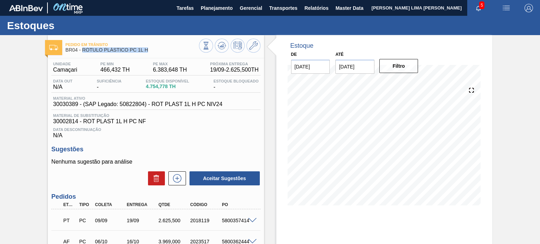
drag, startPoint x: 160, startPoint y: 52, endPoint x: 82, endPoint y: 52, distance: 78.1
click at [82, 52] on span "BR04 - RÓTULO PLÁSTICO PC 1L H" at bounding box center [131, 49] width 133 height 5
copy span "RÓTULO PLÁSTICO PC 1L H"
click at [204, 47] on icon at bounding box center [206, 45] width 4 height 7
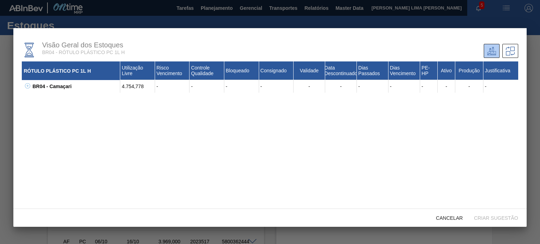
click at [30, 85] on icon at bounding box center [27, 85] width 5 height 5
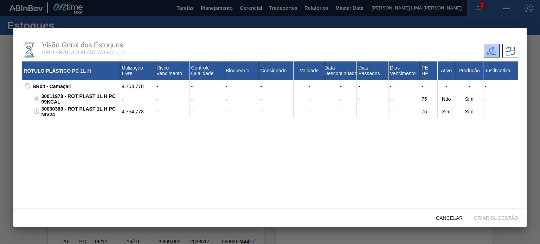
click at [51, 112] on div "30030389 - ROT PLAST 1L H PC NIV24" at bounding box center [79, 111] width 81 height 13
click at [55, 111] on div "30030389 - ROT PLAST 1L H PC NIV24" at bounding box center [79, 111] width 81 height 13
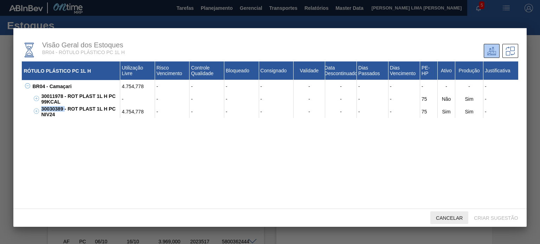
click at [432, 213] on div "Cancelar" at bounding box center [449, 218] width 38 height 13
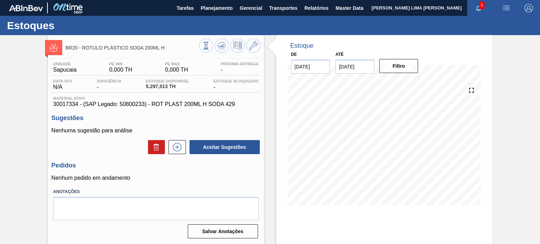
click at [65, 102] on span "30017334 - (SAP Legado: 50800233) - ROT PLAST 200ML H SODA 429" at bounding box center [155, 104] width 205 height 6
copy span "30017334"
drag, startPoint x: 167, startPoint y: 46, endPoint x: 82, endPoint y: 48, distance: 85.8
click at [82, 48] on span "BR20 - RÓTULO PLÁSTICO SODA 200ML H" at bounding box center [131, 47] width 133 height 5
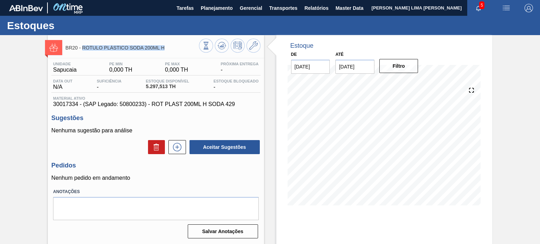
copy span "RÓTULO PLÁSTICO SODA 200ML H"
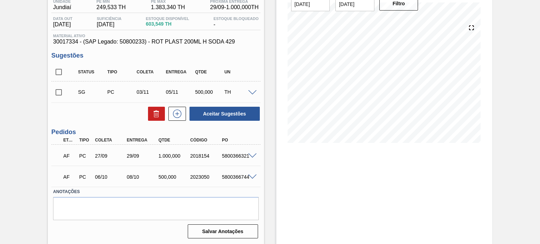
scroll to position [27, 0]
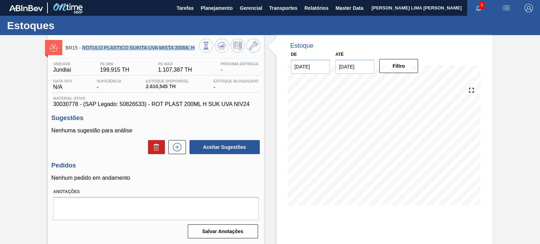
drag, startPoint x: 172, startPoint y: 49, endPoint x: 83, endPoint y: 47, distance: 89.0
click at [83, 47] on span "BR15 - RÓTULO PLÁSTICO SUKITA UVA MISTA 200ML H" at bounding box center [131, 47] width 133 height 5
copy span "RÓTULO PLÁSTICO SUKITA UVA MISTA 200ML H"
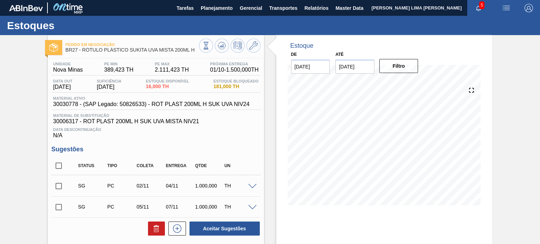
click at [68, 104] on span "30030778 - (SAP Legado: 50826533) - ROT PLAST 200ML H SUK UVA NIV24" at bounding box center [151, 104] width 197 height 6
copy span "30030778"
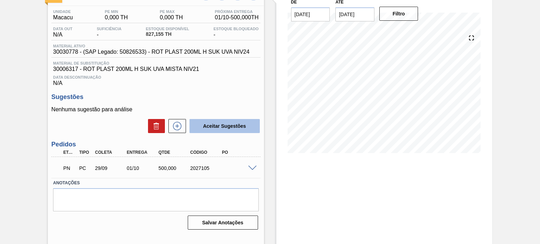
scroll to position [58, 0]
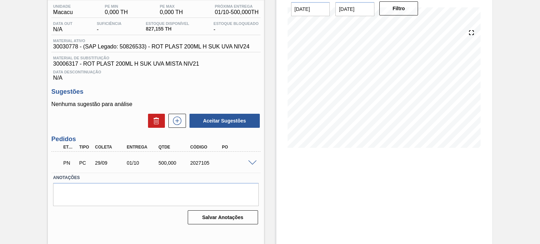
click at [250, 157] on div "PN PC 29/09 01/10 500,000 2027105" at bounding box center [155, 163] width 209 height 18
click at [251, 159] on div "PN PC 29/09 01/10 500,000 2027105" at bounding box center [155, 163] width 209 height 18
click at [251, 161] on span at bounding box center [252, 163] width 8 height 5
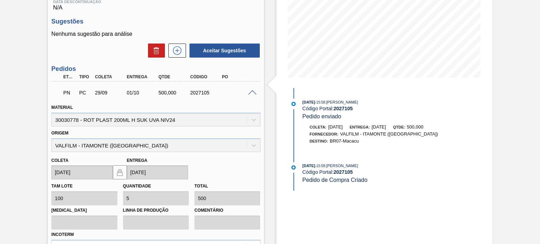
click at [253, 92] on span at bounding box center [252, 92] width 8 height 5
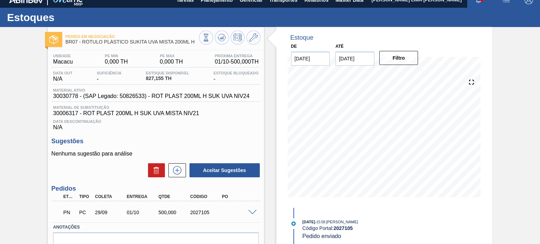
scroll to position [0, 0]
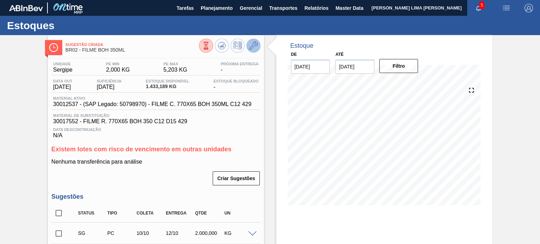
click at [256, 47] on icon at bounding box center [253, 45] width 8 height 8
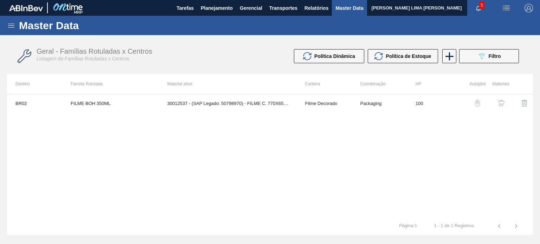
click at [475, 102] on img "button" at bounding box center [477, 103] width 7 height 7
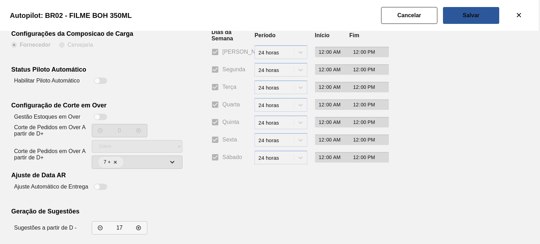
scroll to position [22, 0]
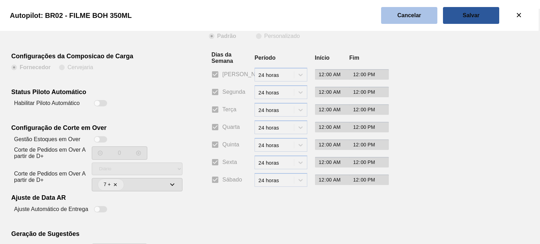
click at [0, 0] on slot "Cancelar" at bounding box center [0, 0] width 0 height 0
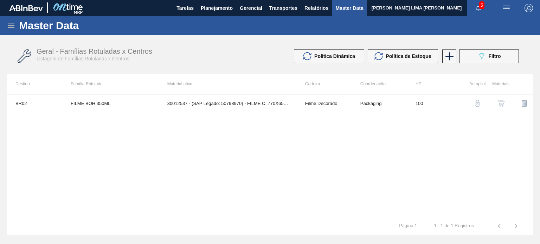
click at [233, 108] on td "30012537 - (SAP Legado: 50798970) - FILME C. 770X65 BOH 350ML C12 429" at bounding box center [228, 104] width 138 height 18
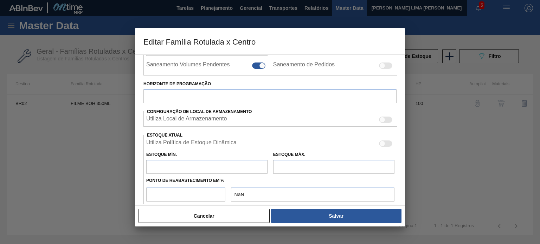
type input "Filme Decorado"
type input "FILME BOH 350ML"
type input "BR02 - [GEOGRAPHIC_DATA]"
type input "100"
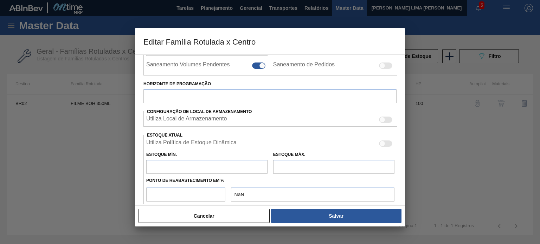
type input "2"
type input "5,203"
type input "75"
type input "4,373"
checkbox input "true"
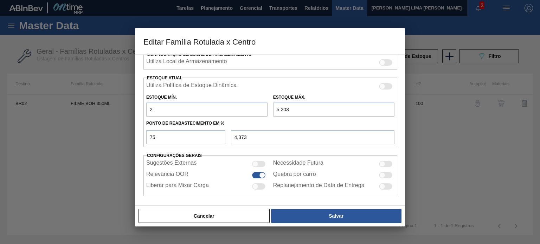
scroll to position [170, 0]
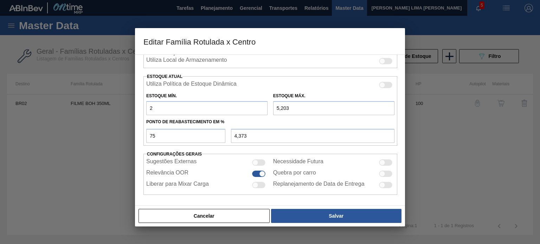
click at [293, 110] on input "5,203" at bounding box center [333, 108] width 121 height 14
type input "5,20"
type input "4,400"
type input "5,"
type input "4,250"
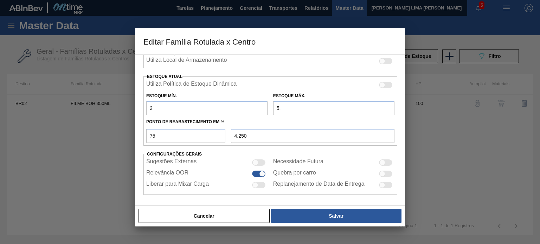
type input "5"
type input "0,500"
click at [191, 108] on input "2" at bounding box center [206, 108] width 121 height 14
type input "0,000"
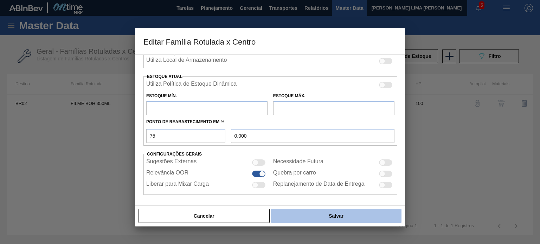
click at [321, 209] on button "Salvar" at bounding box center [336, 216] width 130 height 14
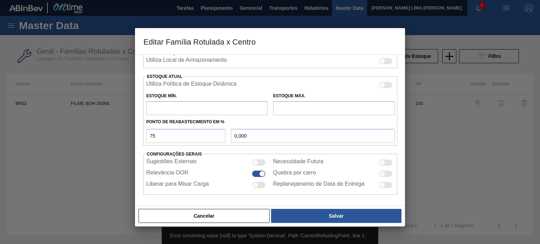
click at [281, 106] on input "text" at bounding box center [333, 108] width 121 height 14
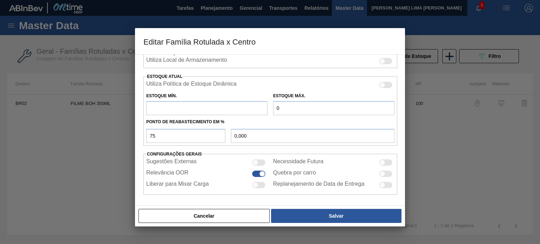
type input "0"
drag, startPoint x: 210, startPoint y: 111, endPoint x: 222, endPoint y: 113, distance: 11.7
click at [210, 111] on input "text" at bounding box center [206, 108] width 121 height 14
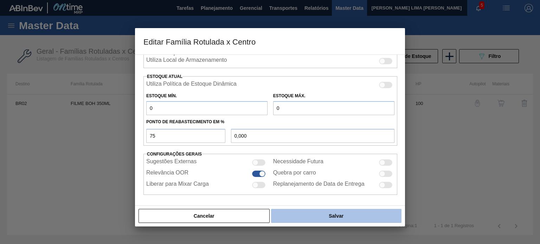
type input "0"
click at [307, 213] on button "Salvar" at bounding box center [336, 216] width 130 height 14
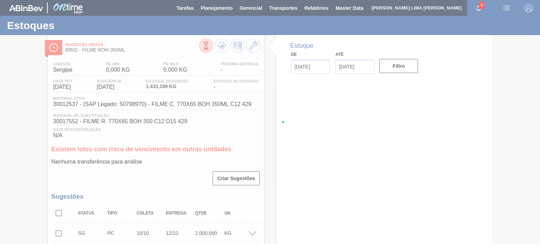
click at [132, 54] on div at bounding box center [270, 122] width 540 height 244
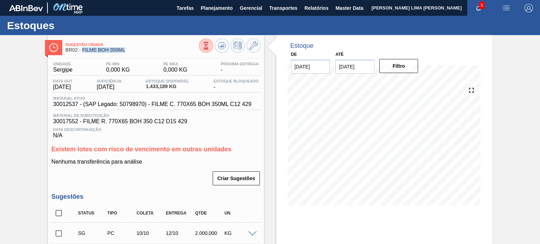
drag, startPoint x: 128, startPoint y: 51, endPoint x: 83, endPoint y: 50, distance: 45.4
click at [83, 50] on span "BR02 - FILME BOH 350ML" at bounding box center [131, 49] width 133 height 5
copy span "FILME BOH 350ML"
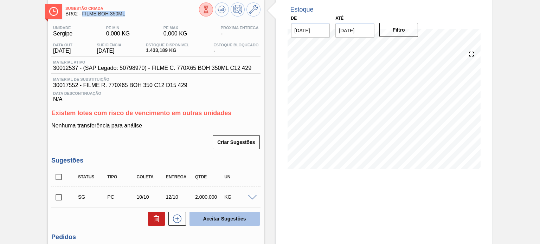
scroll to position [35, 0]
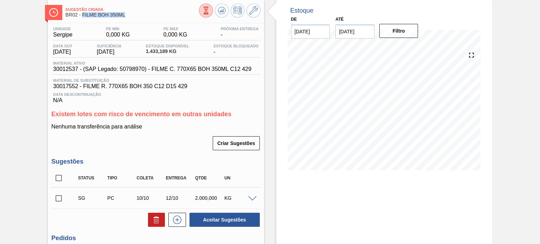
copy span "FILME BOH 350ML"
click at [122, 15] on span "BR02 - FILME BOH 350ML" at bounding box center [131, 14] width 133 height 5
drag, startPoint x: 125, startPoint y: 14, endPoint x: 81, endPoint y: 17, distance: 44.0
click at [81, 17] on span "BR02 - FILME BOH 350ML" at bounding box center [131, 14] width 133 height 5
